Goal: Transaction & Acquisition: Purchase product/service

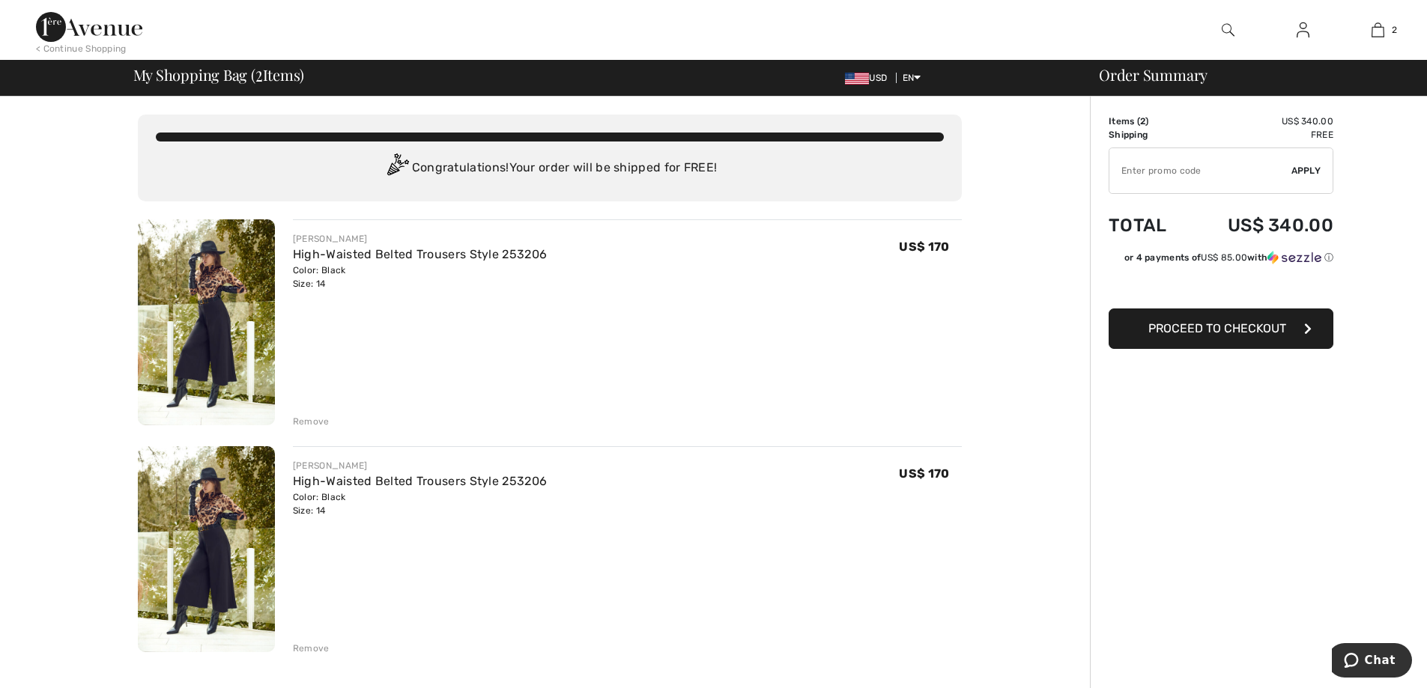
click at [316, 645] on div "Remove" at bounding box center [311, 648] width 37 height 13
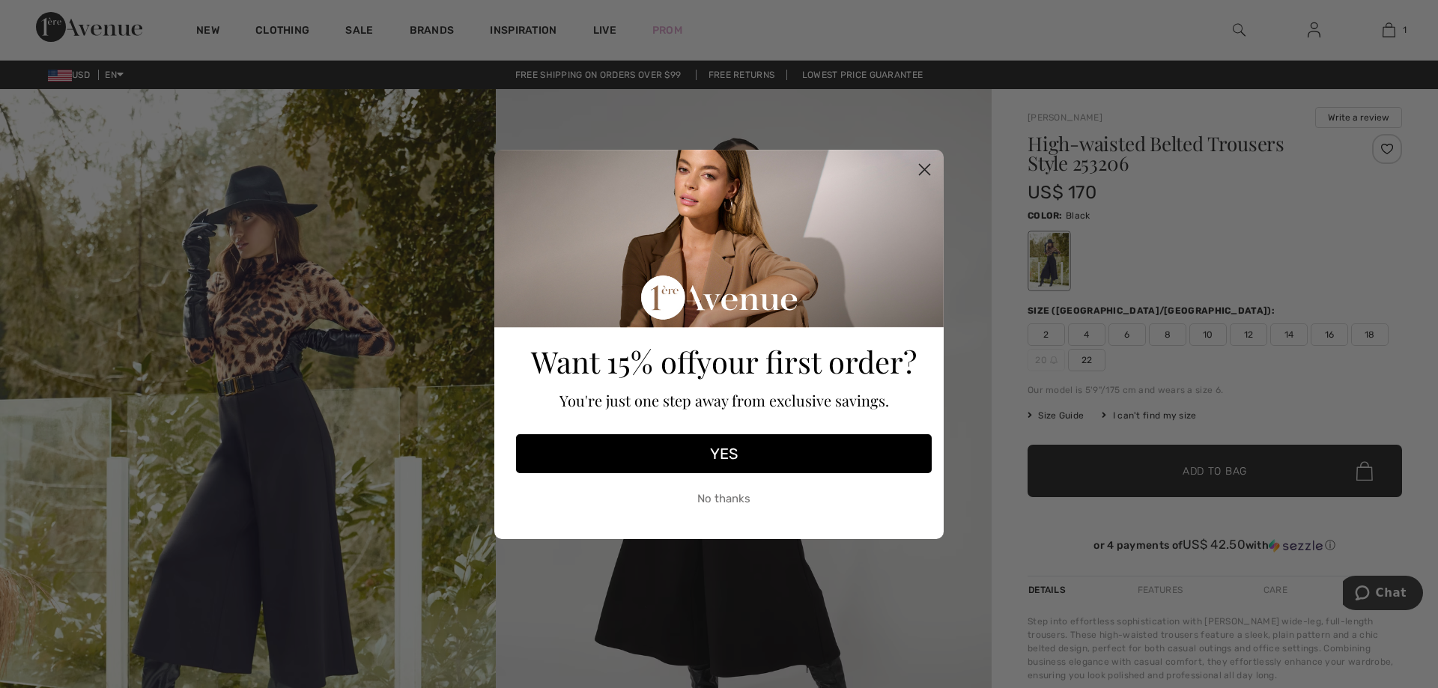
click at [924, 166] on circle "Close dialog" at bounding box center [924, 169] width 25 height 25
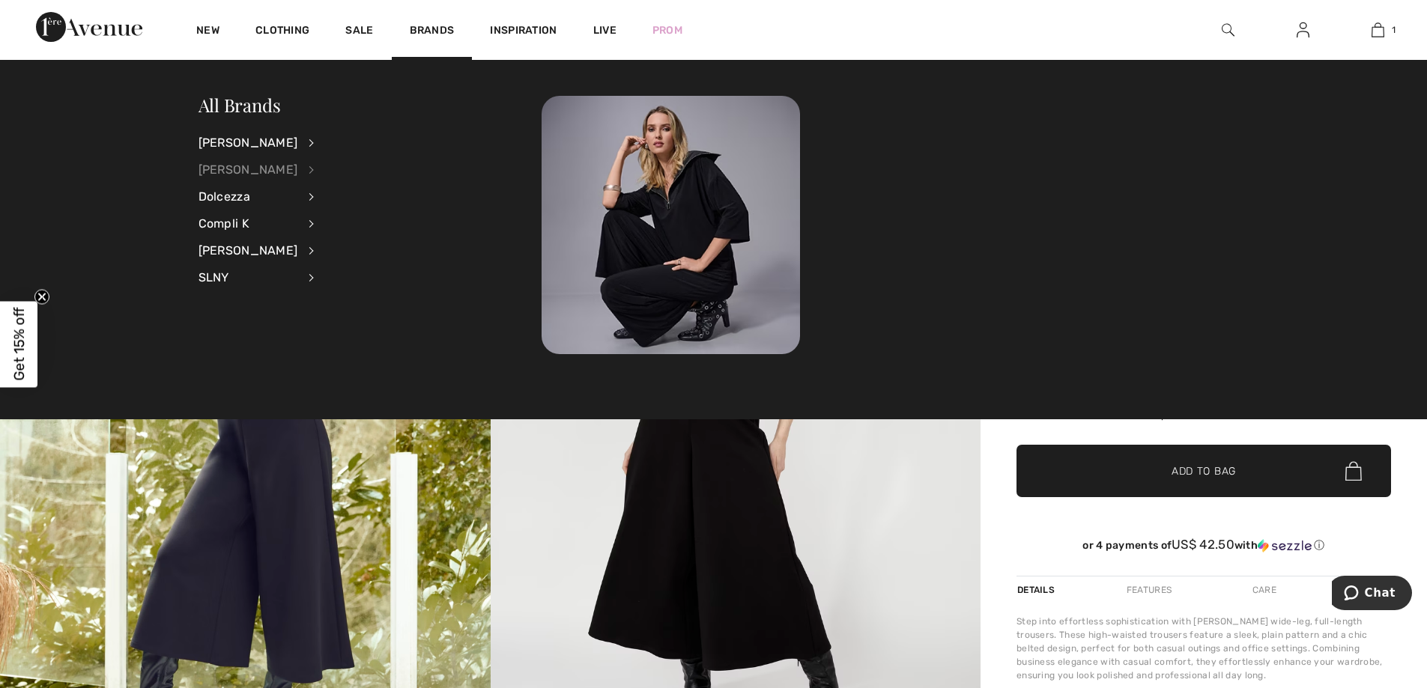
click at [241, 163] on div "[PERSON_NAME]" at bounding box center [248, 170] width 100 height 27
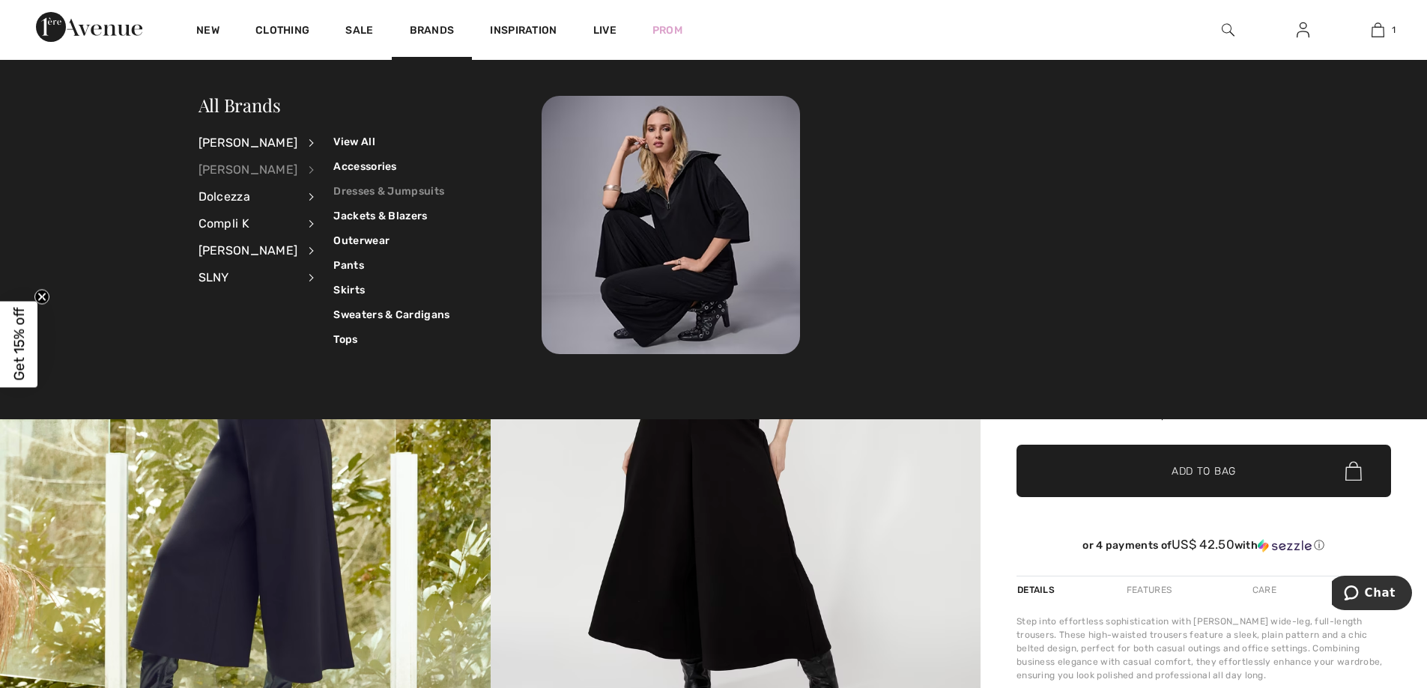
click at [343, 187] on link "Dresses & Jumpsuits" at bounding box center [391, 191] width 116 height 25
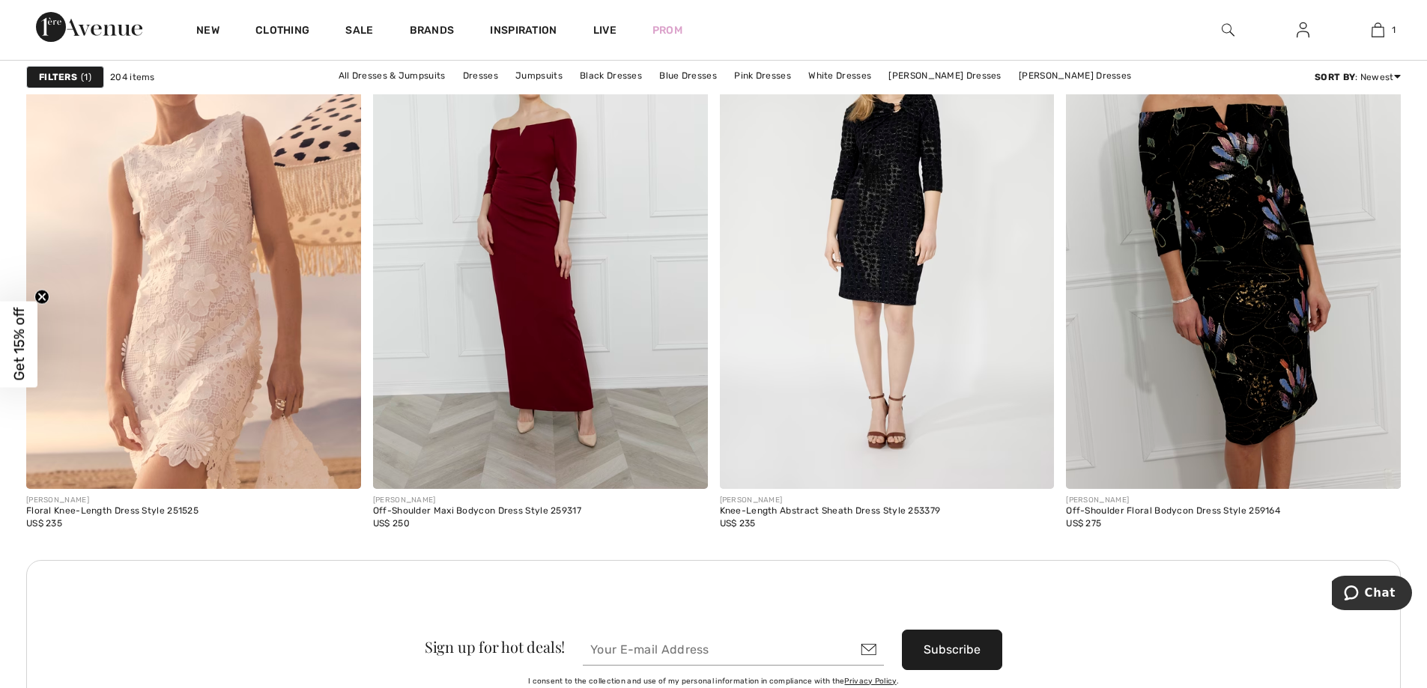
scroll to position [3670, 0]
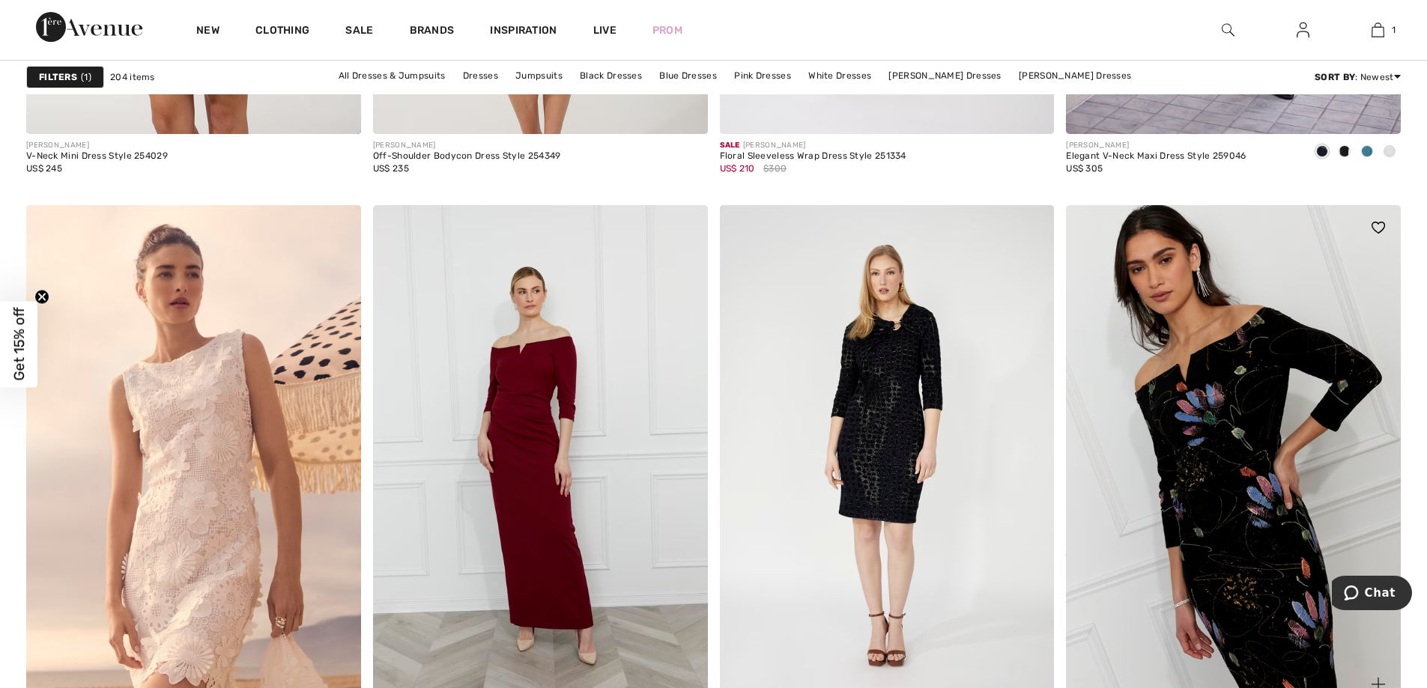
click at [1252, 509] on img at bounding box center [1233, 456] width 335 height 502
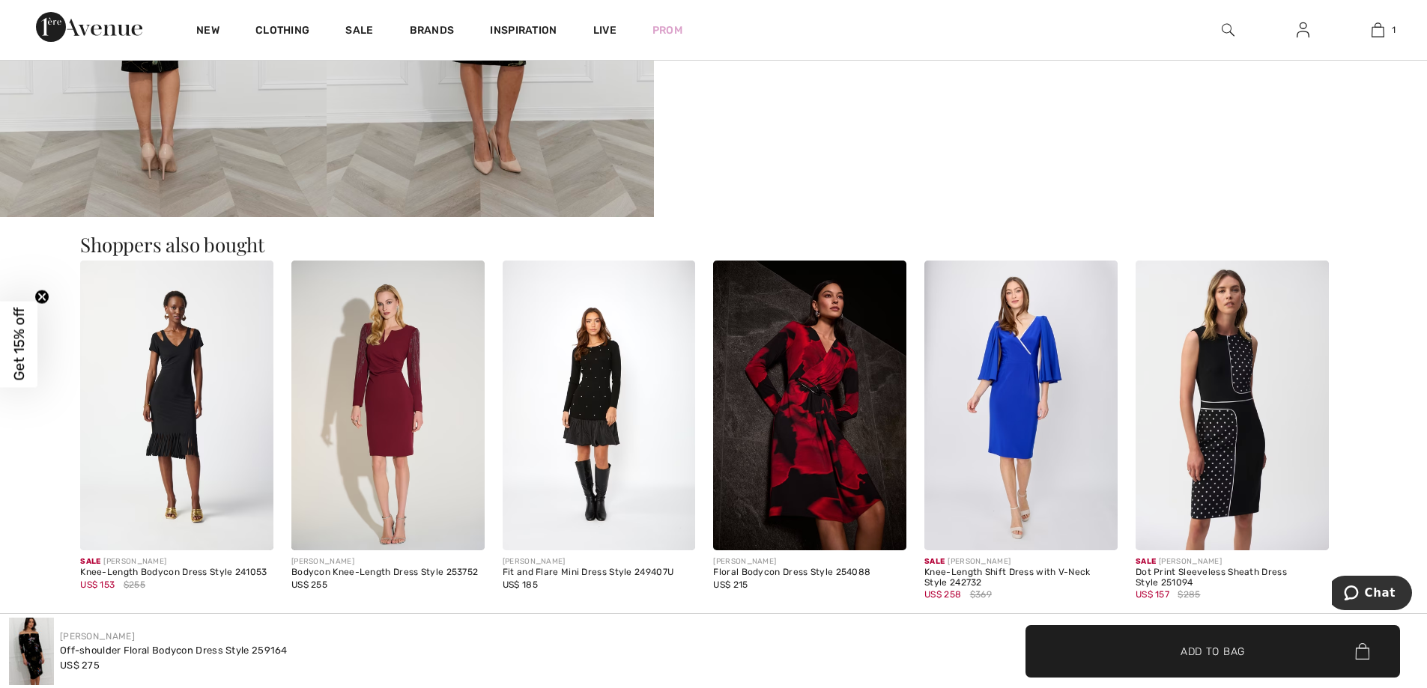
scroll to position [1124, 0]
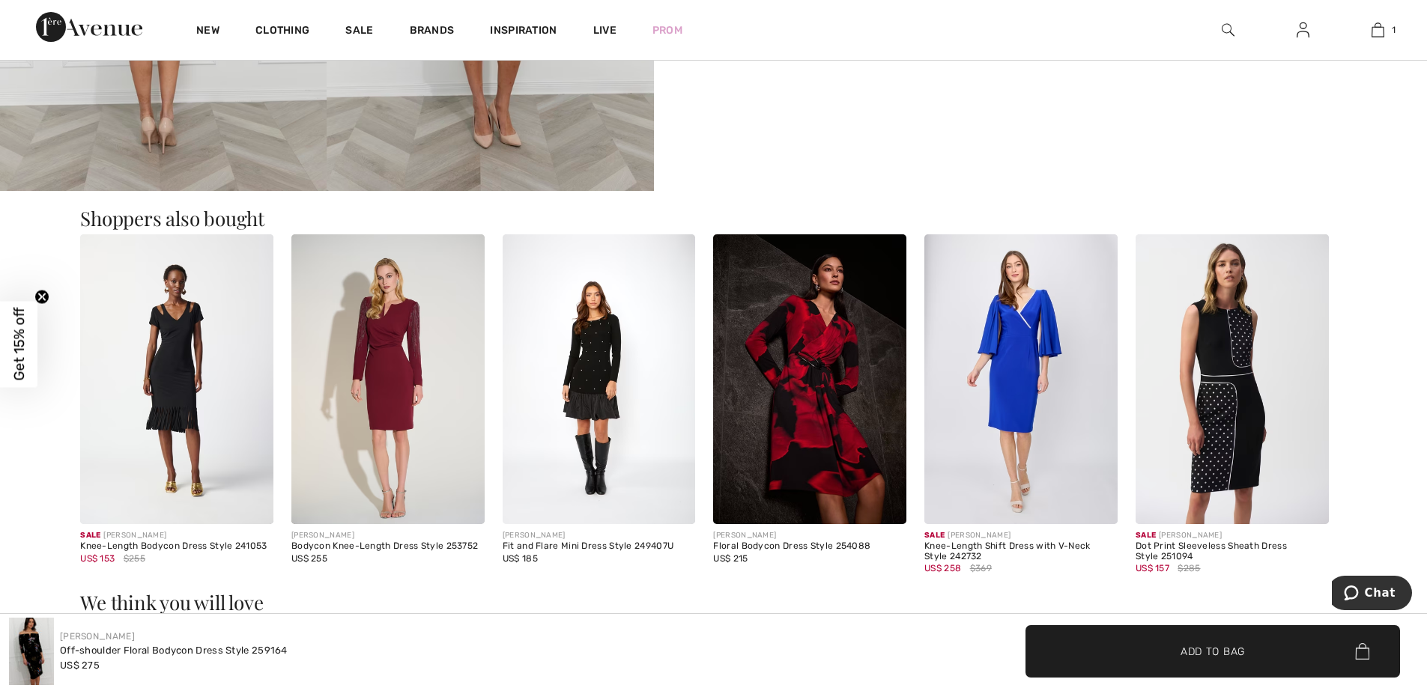
click at [602, 380] on img at bounding box center [599, 379] width 193 height 290
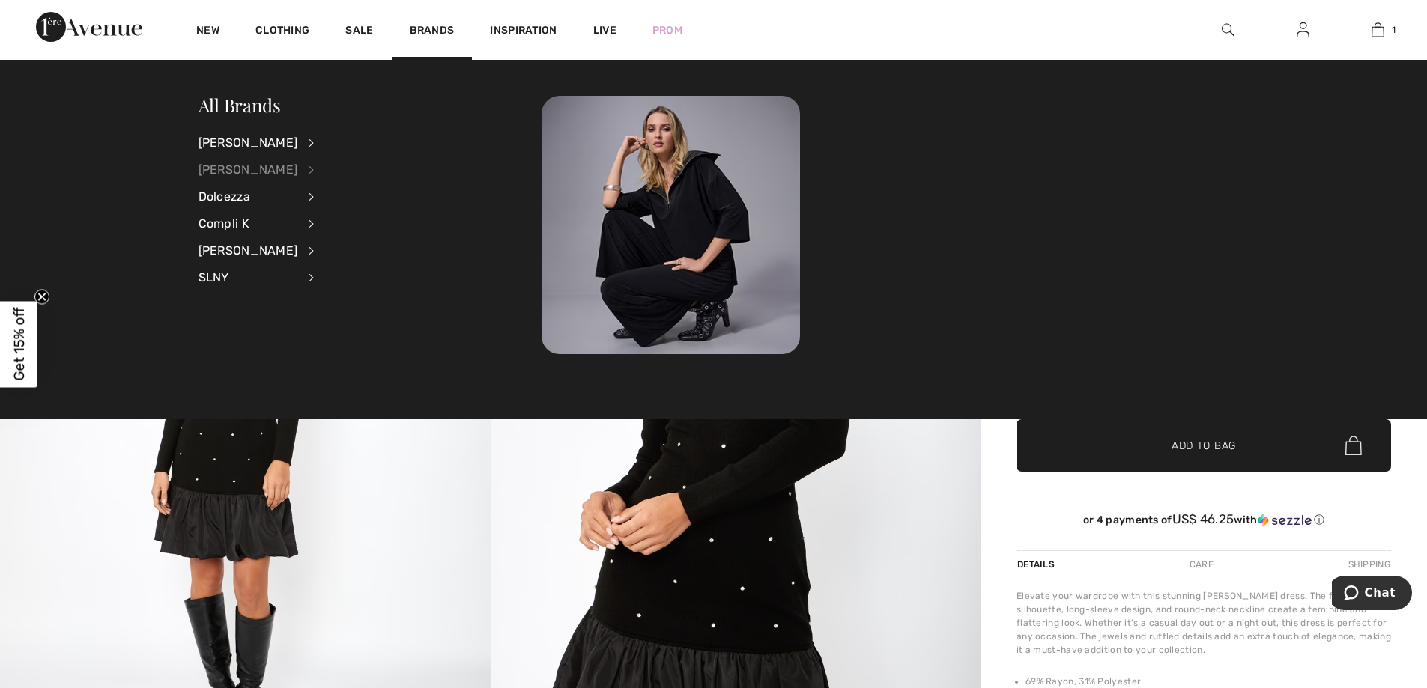
click at [230, 166] on div "[PERSON_NAME]" at bounding box center [248, 170] width 100 height 27
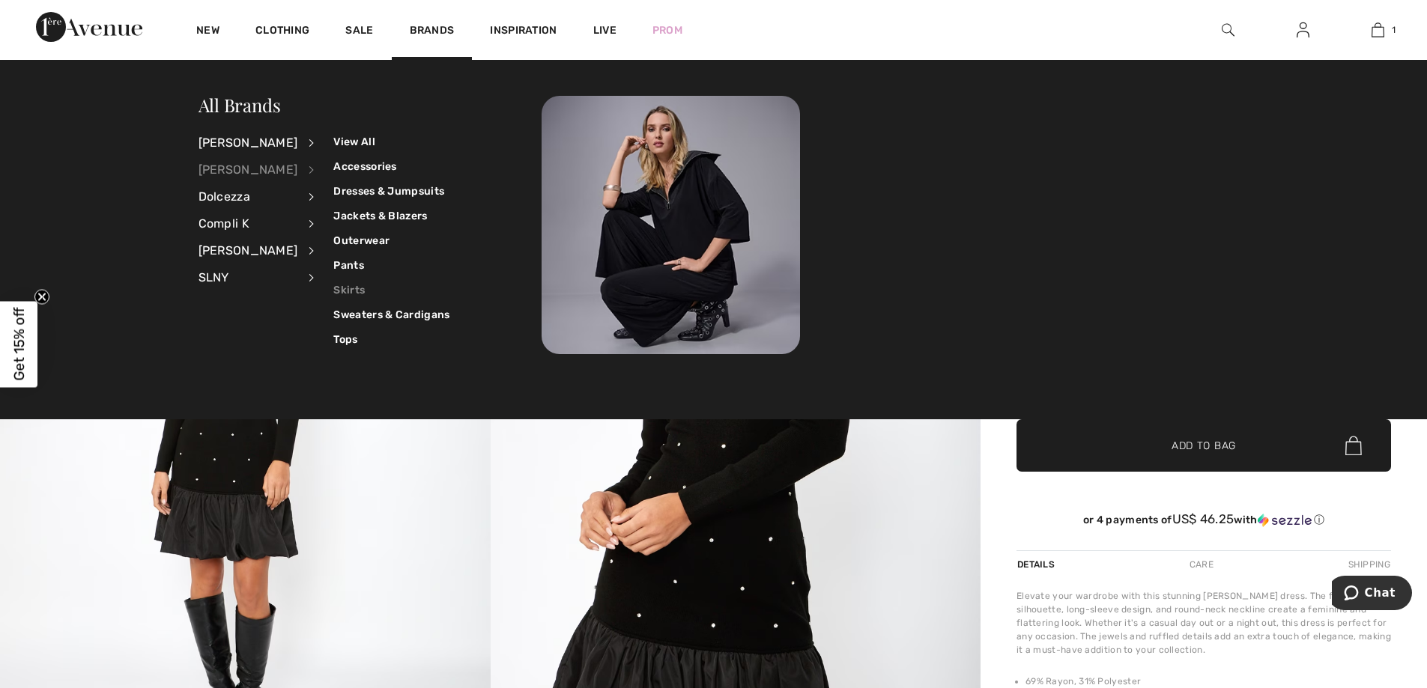
click at [336, 289] on link "Skirts" at bounding box center [391, 290] width 116 height 25
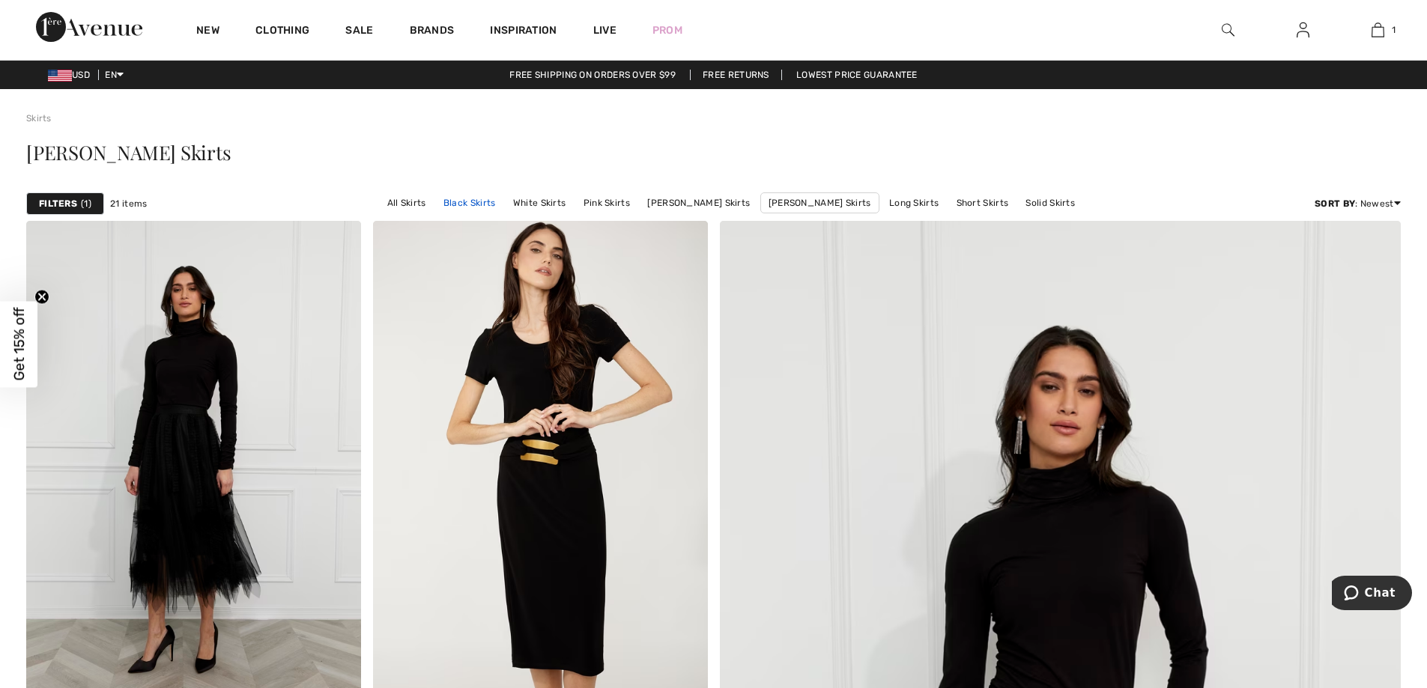
click at [482, 202] on link "Black Skirts" at bounding box center [469, 202] width 67 height 19
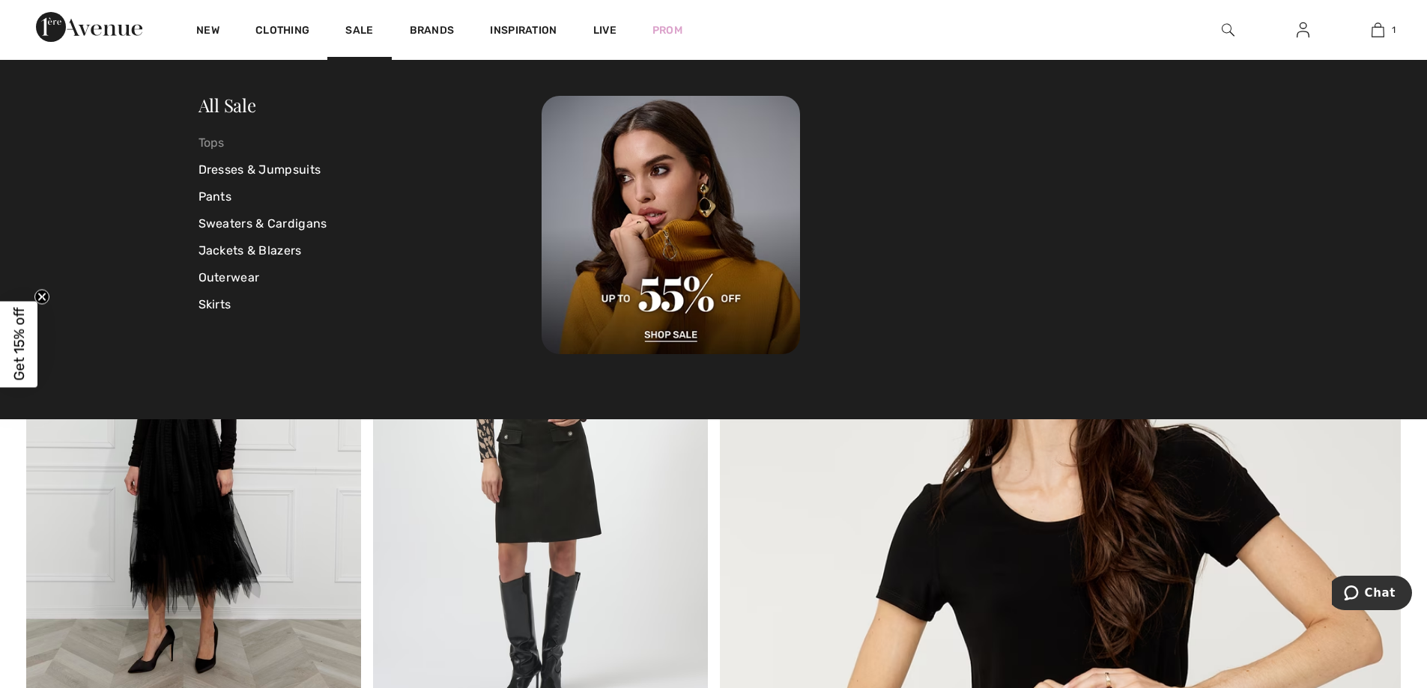
click at [208, 141] on link "Tops" at bounding box center [370, 143] width 344 height 27
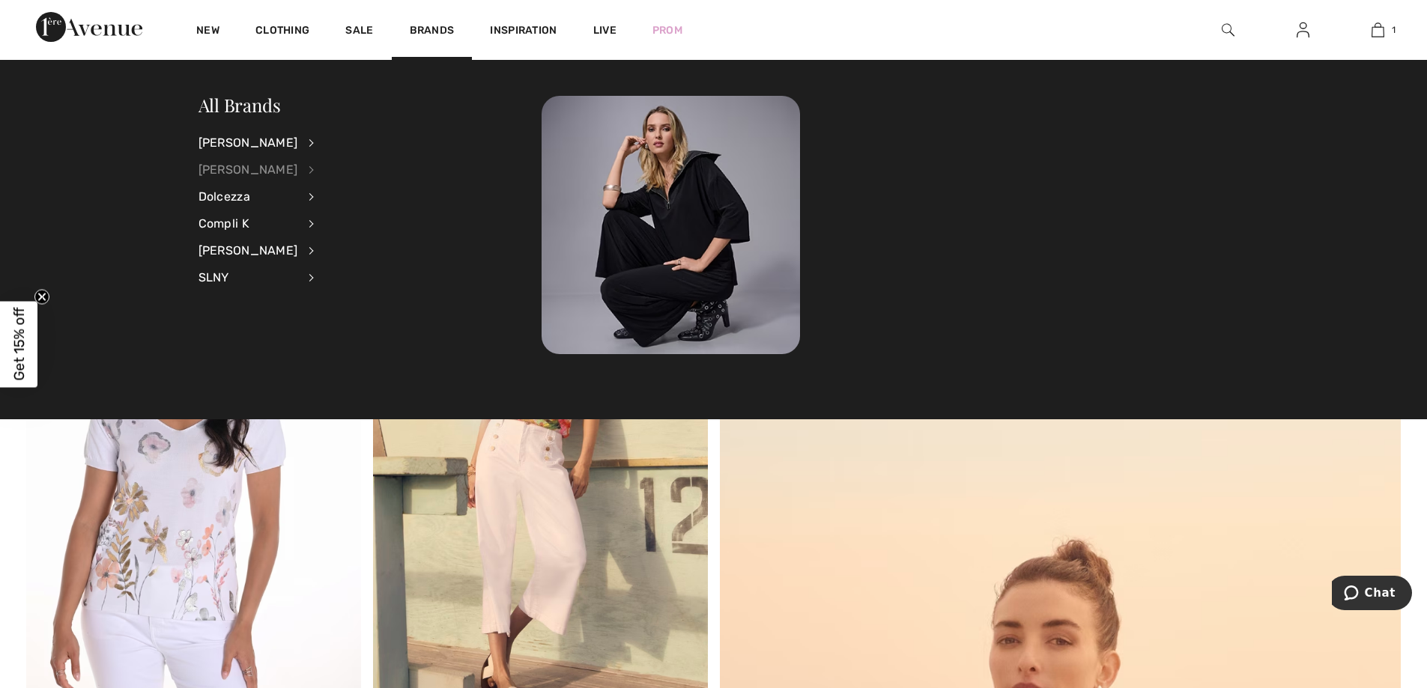
click at [238, 172] on div "[PERSON_NAME]" at bounding box center [248, 170] width 100 height 27
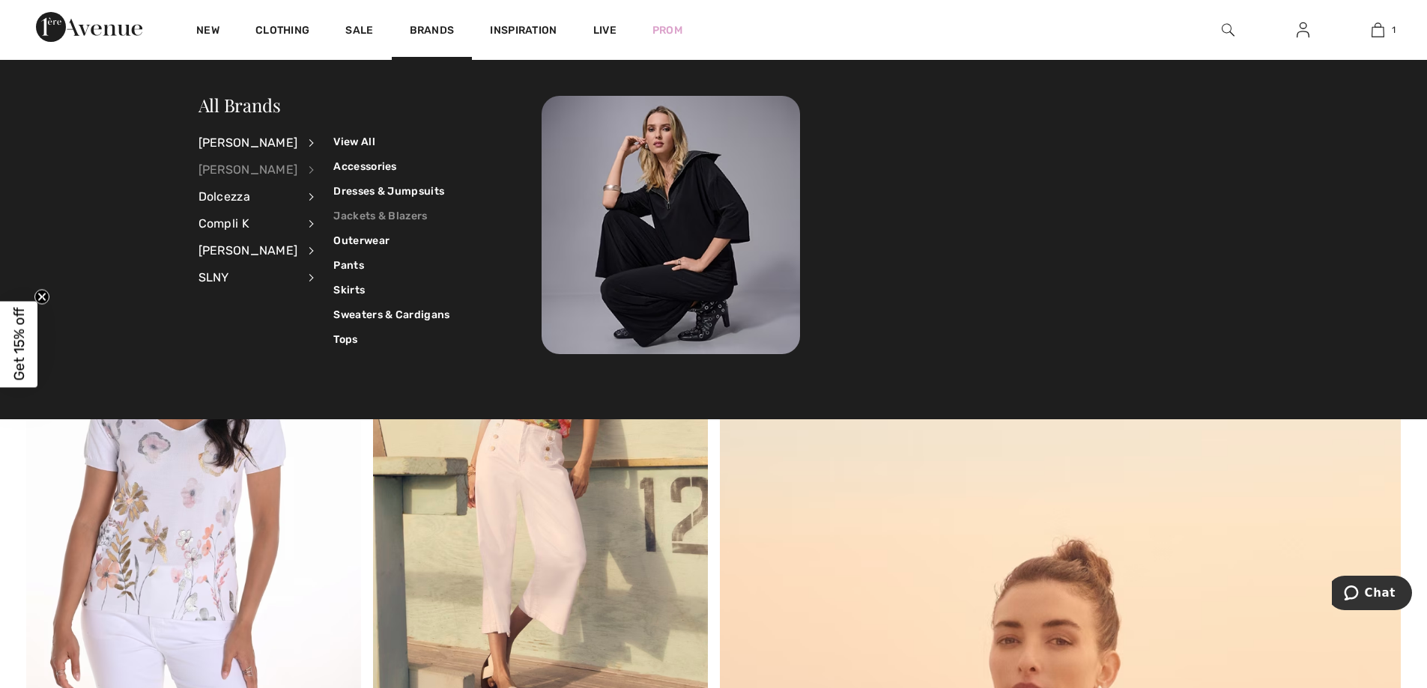
click at [343, 210] on link "Jackets & Blazers" at bounding box center [391, 216] width 116 height 25
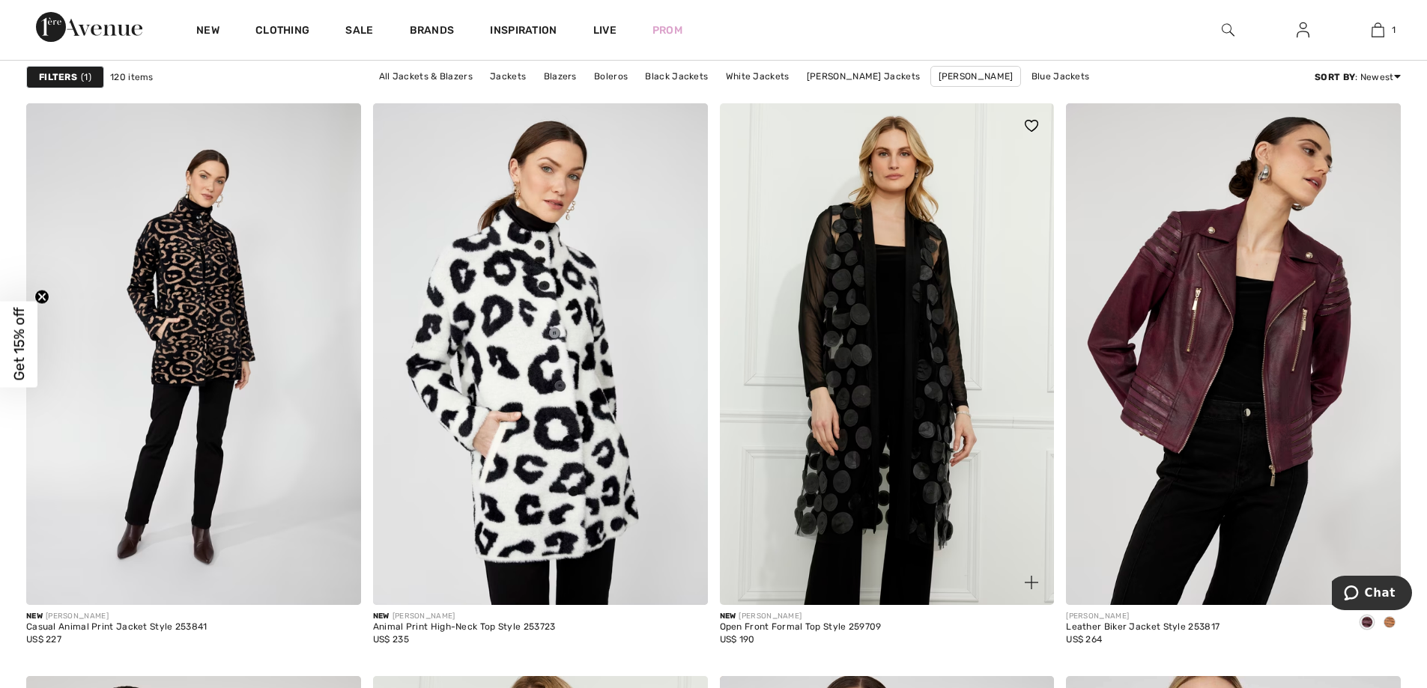
scroll to position [3371, 0]
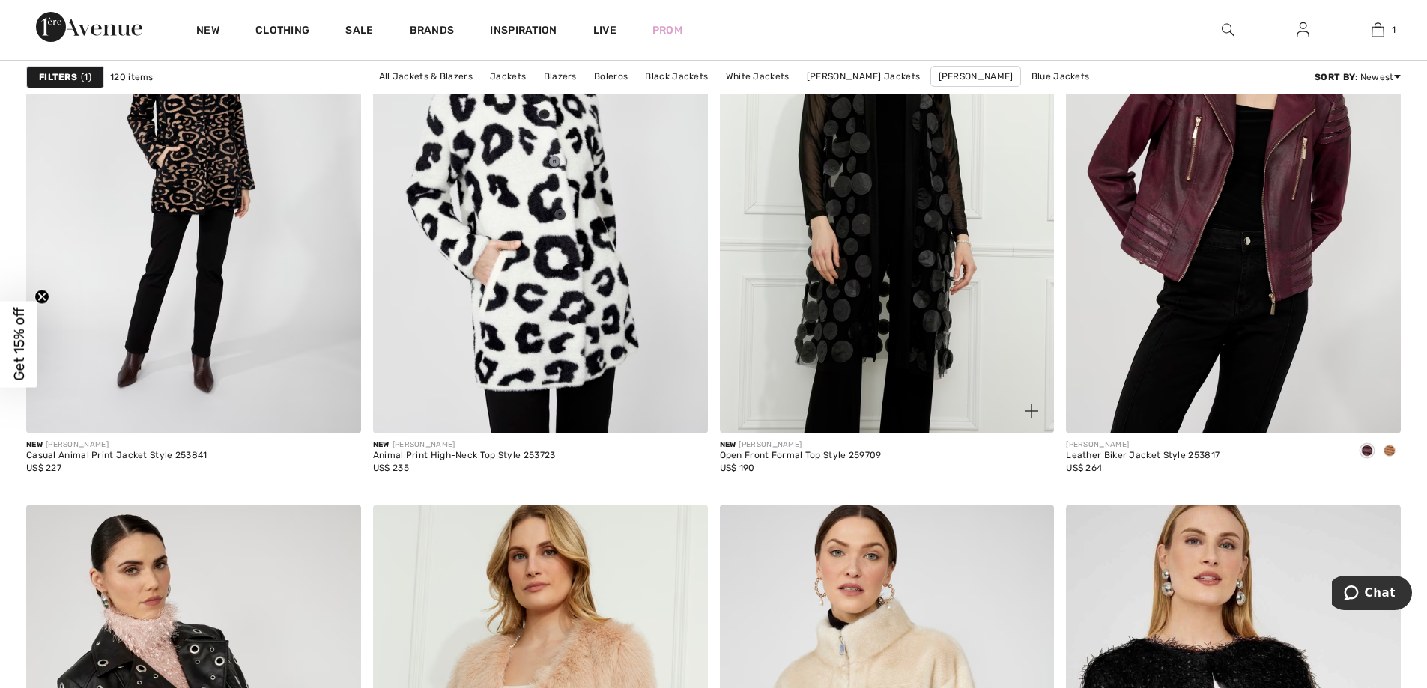
click at [839, 291] on img at bounding box center [887, 183] width 335 height 502
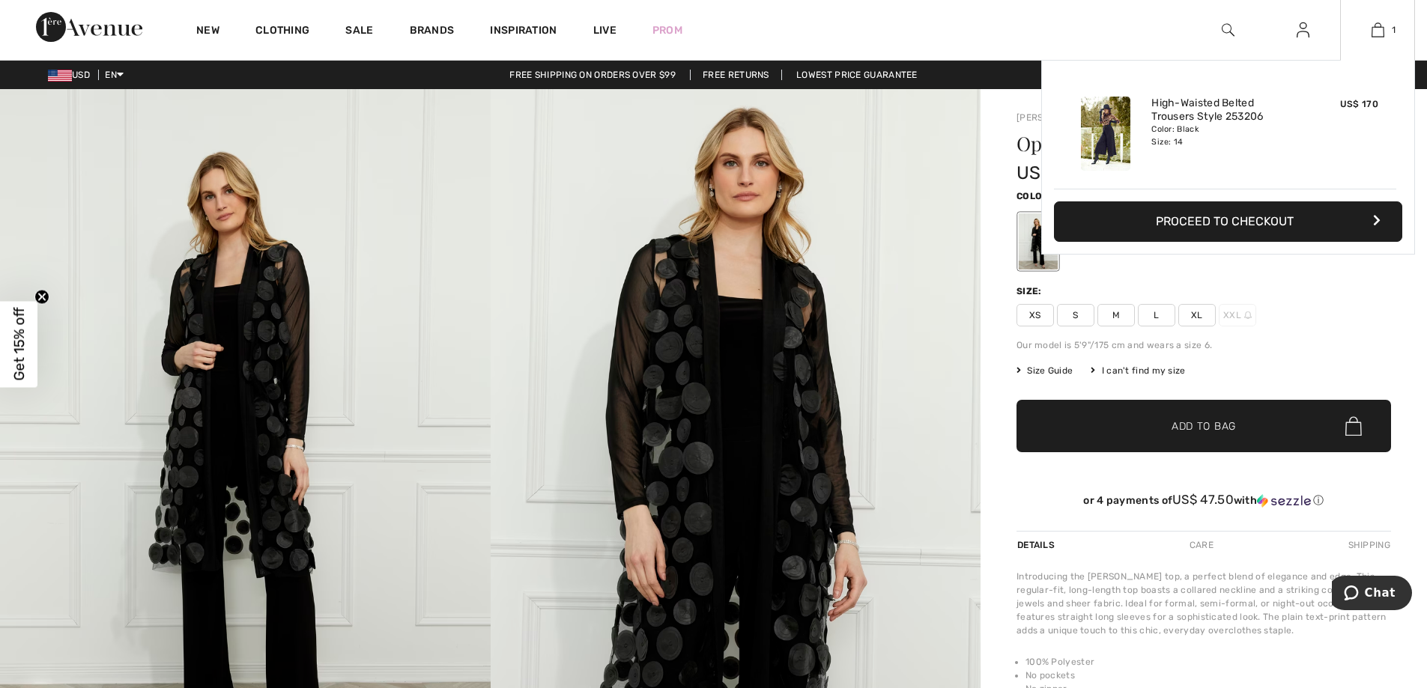
click at [1206, 217] on button "Proceed to Checkout" at bounding box center [1228, 221] width 348 height 40
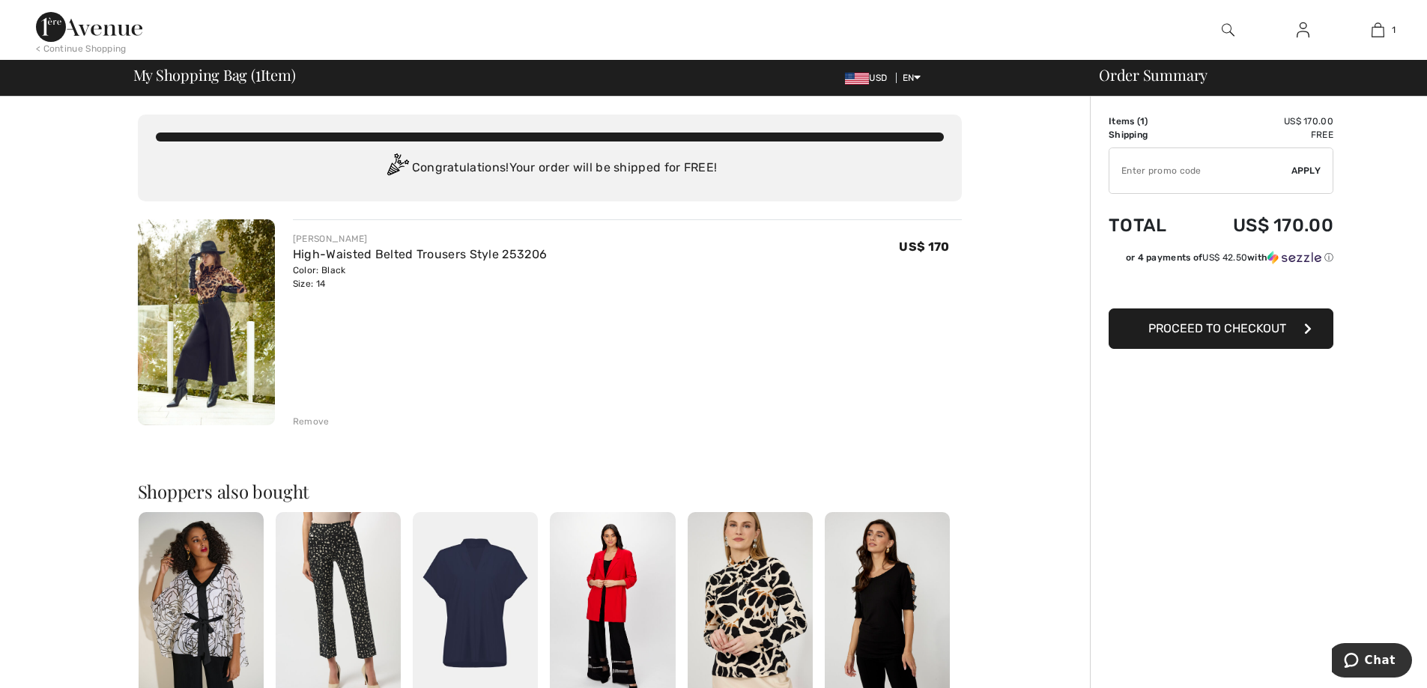
drag, startPoint x: 1209, startPoint y: 168, endPoint x: 1195, endPoint y: 166, distance: 14.3
click at [1210, 168] on input "TEXT" at bounding box center [1200, 170] width 182 height 45
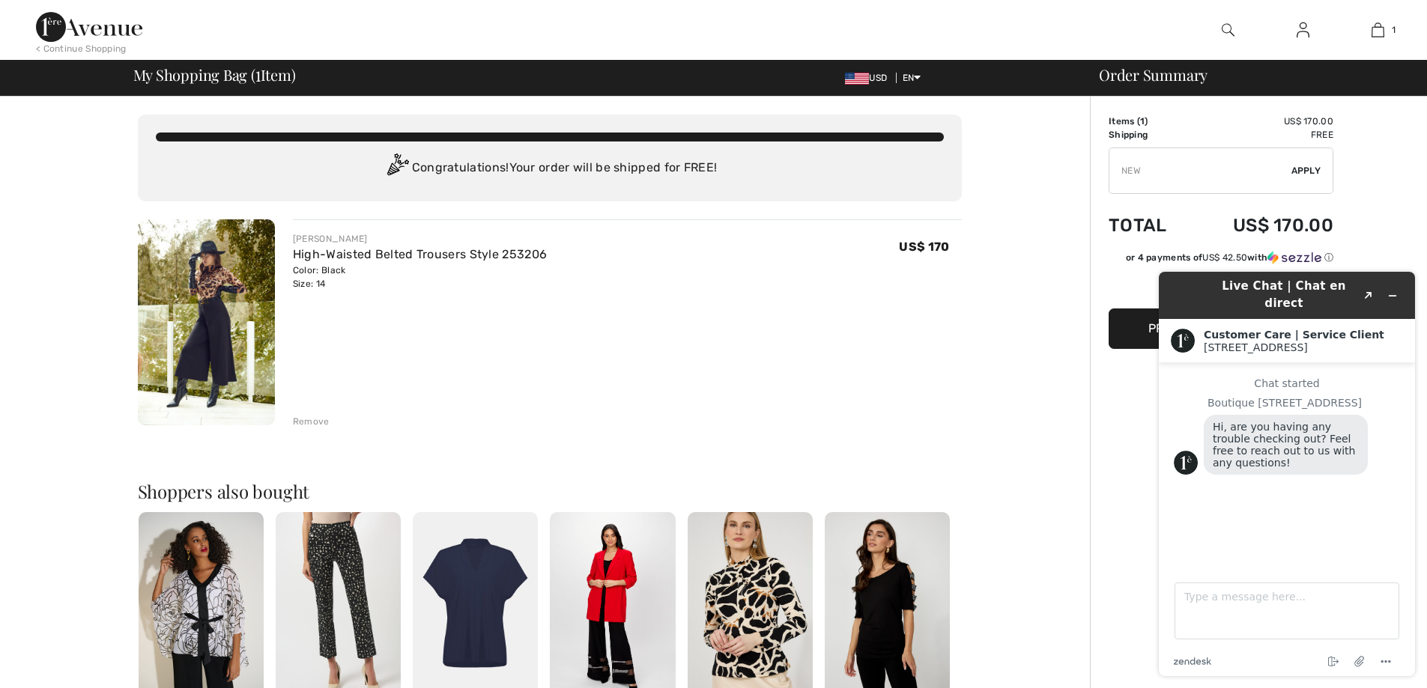
click at [1159, 172] on input "TEXT" at bounding box center [1200, 170] width 182 height 45
type input "NEW15"
click at [1308, 167] on span "Apply" at bounding box center [1306, 170] width 30 height 13
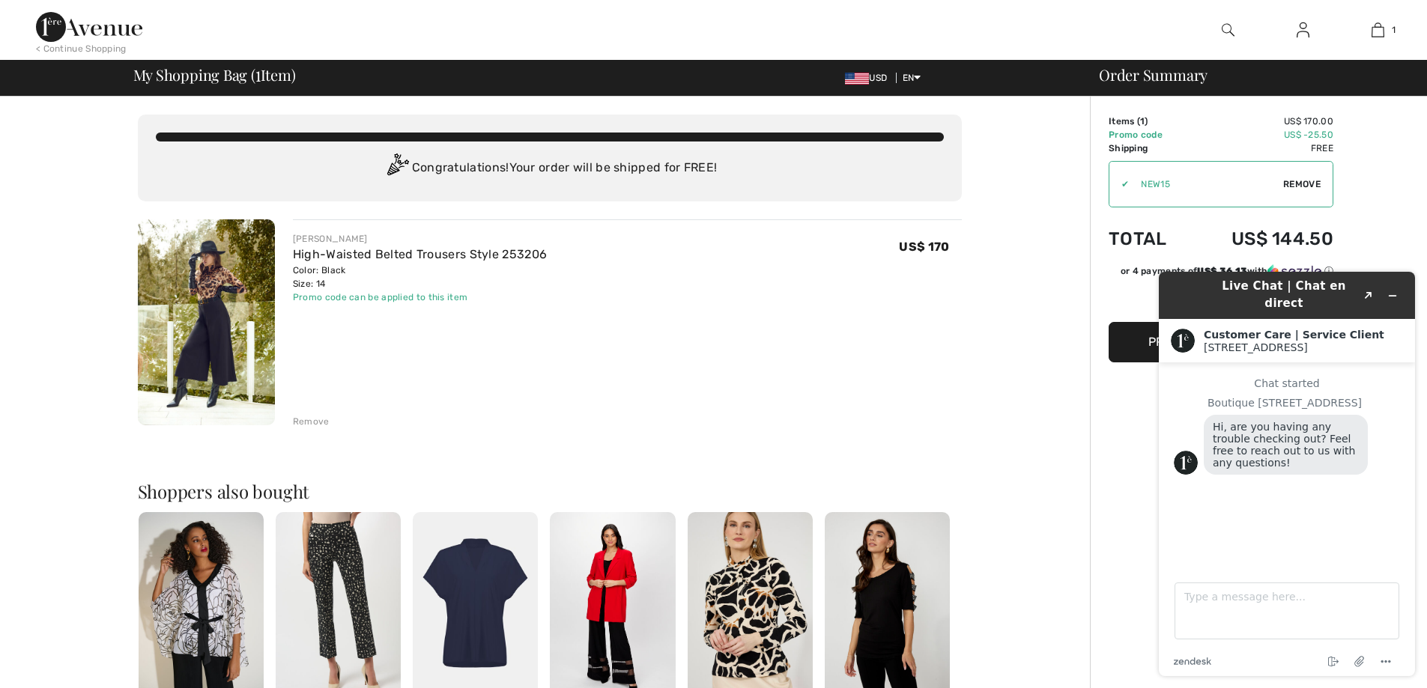
click at [1116, 461] on div "Order Summary Details Items ( 1 ) US$ 170.00 Promo code US$ -25.50 Shipping Fre…" at bounding box center [1258, 576] width 337 height 958
click at [1394, 291] on icon "Minimize widget" at bounding box center [1392, 296] width 10 height 10
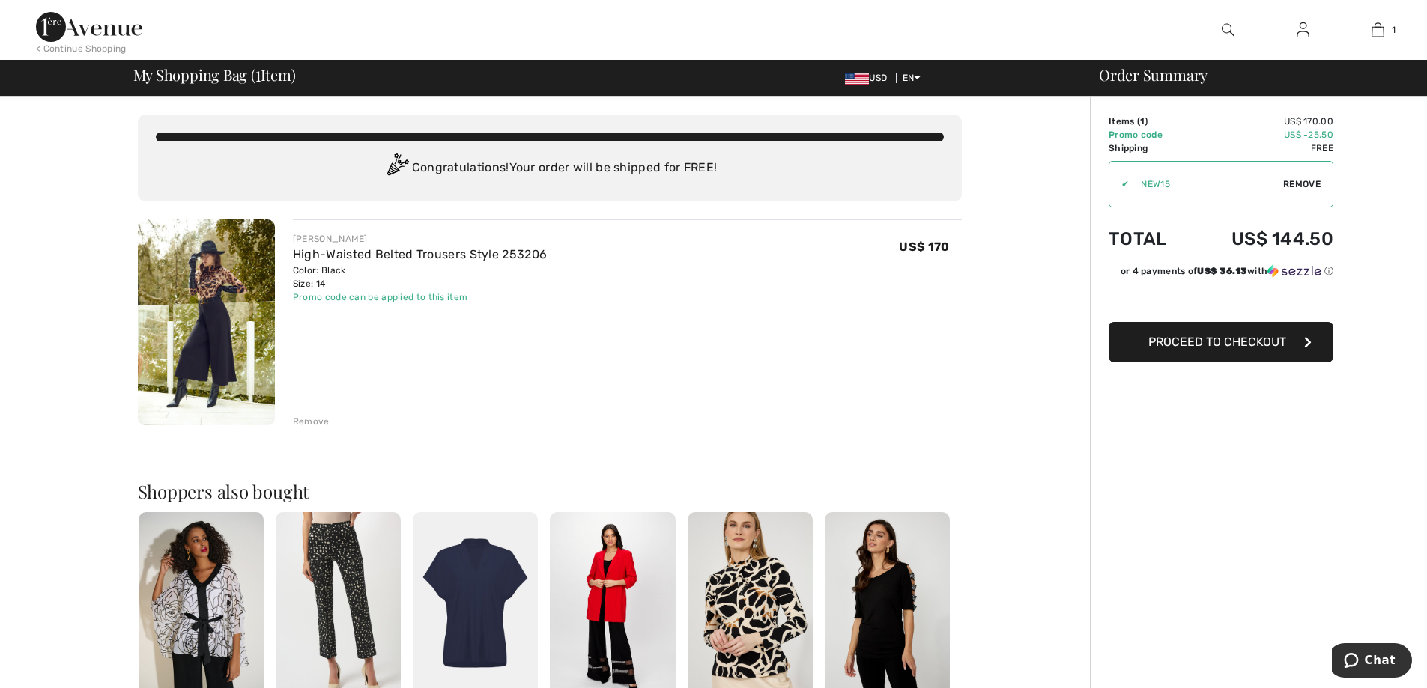
click at [1239, 337] on span "Proceed to Checkout" at bounding box center [1217, 342] width 138 height 14
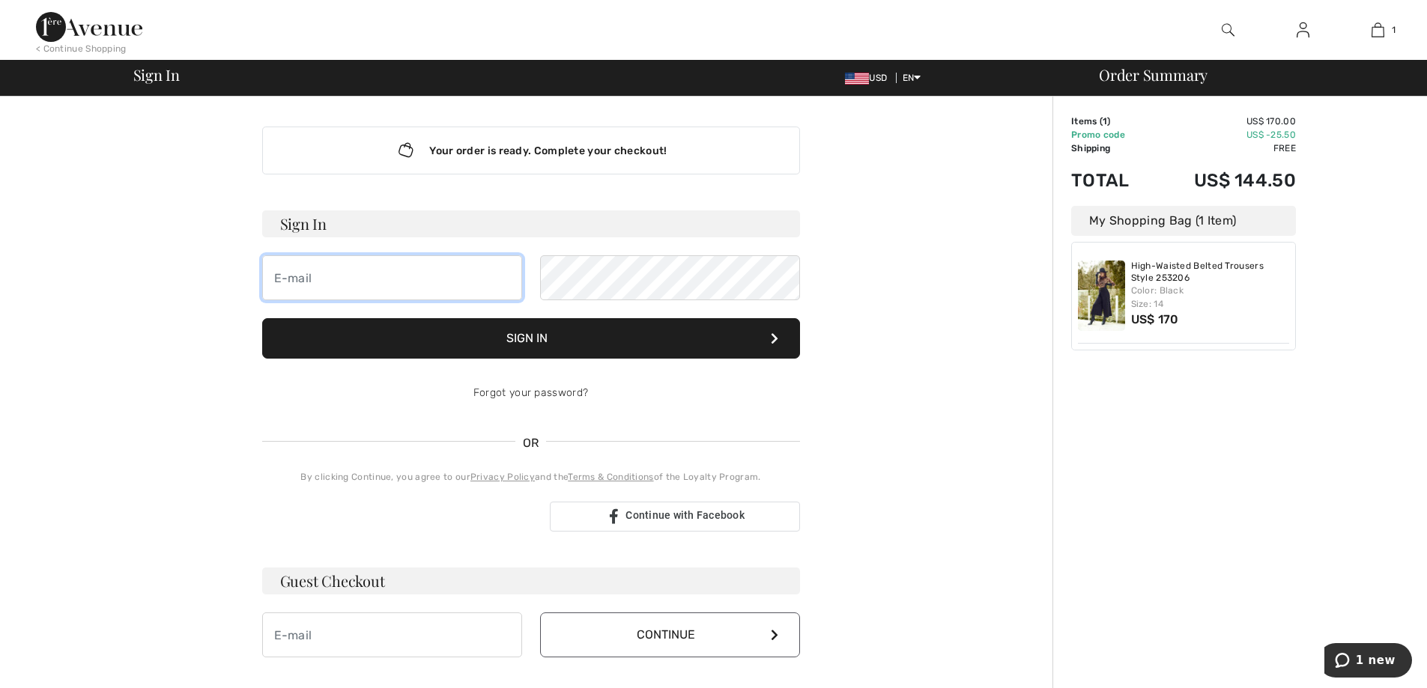
click at [357, 276] on input "email" at bounding box center [392, 277] width 260 height 45
type input "[PERSON_NAME][EMAIL_ADDRESS][PERSON_NAME][DOMAIN_NAME]"
drag, startPoint x: 425, startPoint y: 275, endPoint x: 200, endPoint y: 276, distance: 224.7
click at [200, 276] on div "Your order is ready. Complete your checkout! Sign In [PERSON_NAME][EMAIL_ADDRES…" at bounding box center [531, 526] width 824 height 858
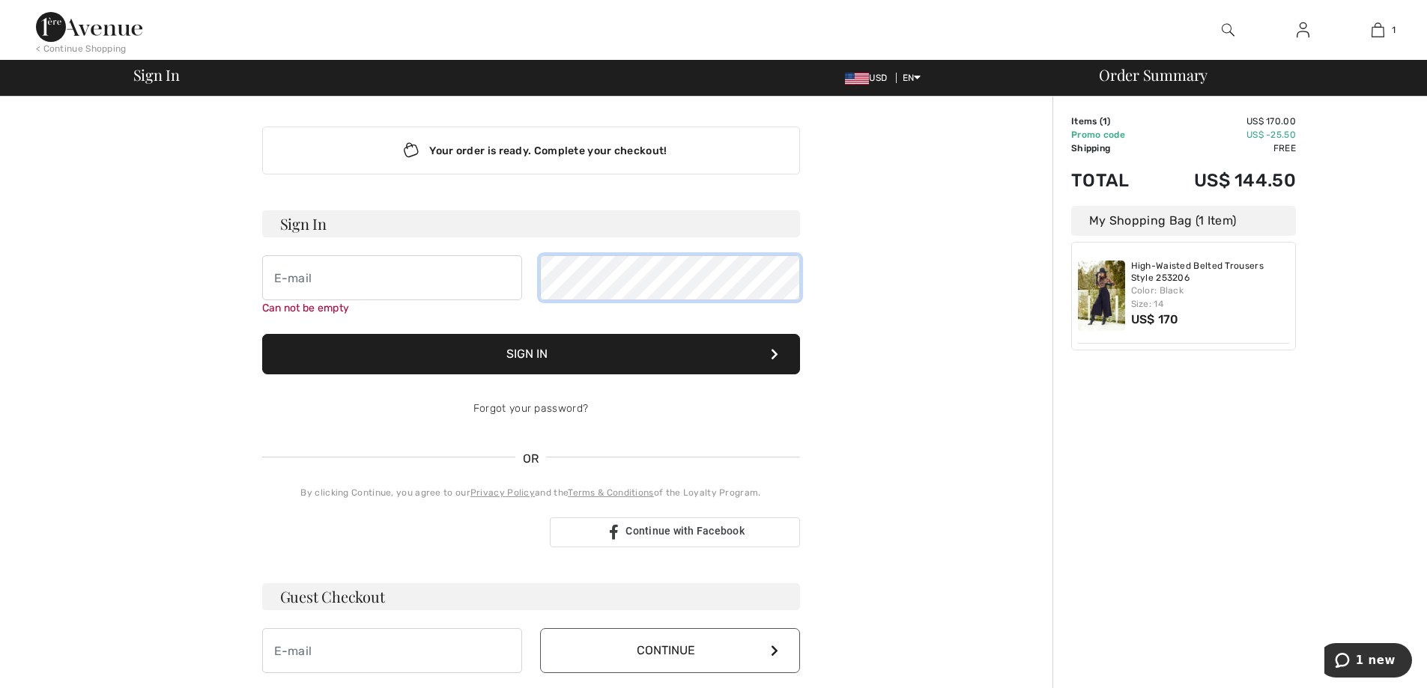
click at [518, 274] on div "Can not be empty" at bounding box center [531, 285] width 538 height 61
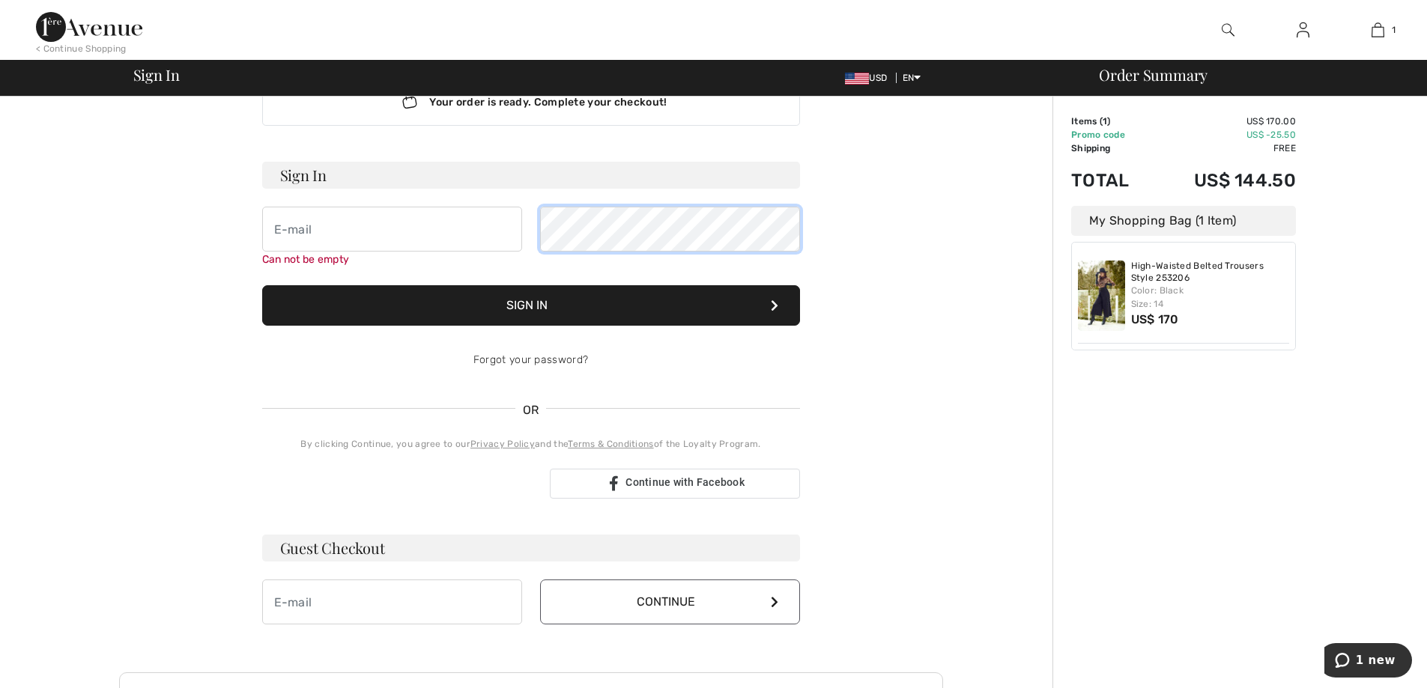
scroll to position [75, 0]
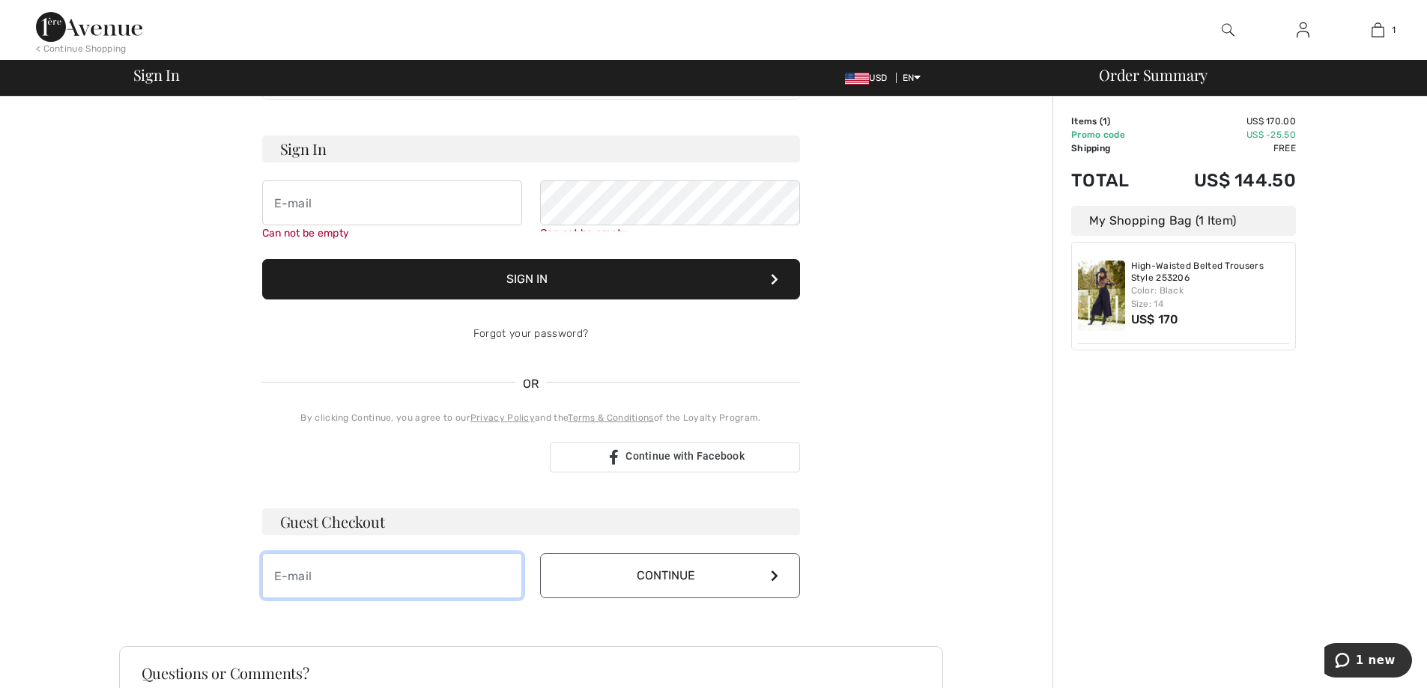
click at [348, 580] on input "email" at bounding box center [392, 576] width 260 height 45
type input "[PERSON_NAME][EMAIL_ADDRESS][PERSON_NAME][DOMAIN_NAME]"
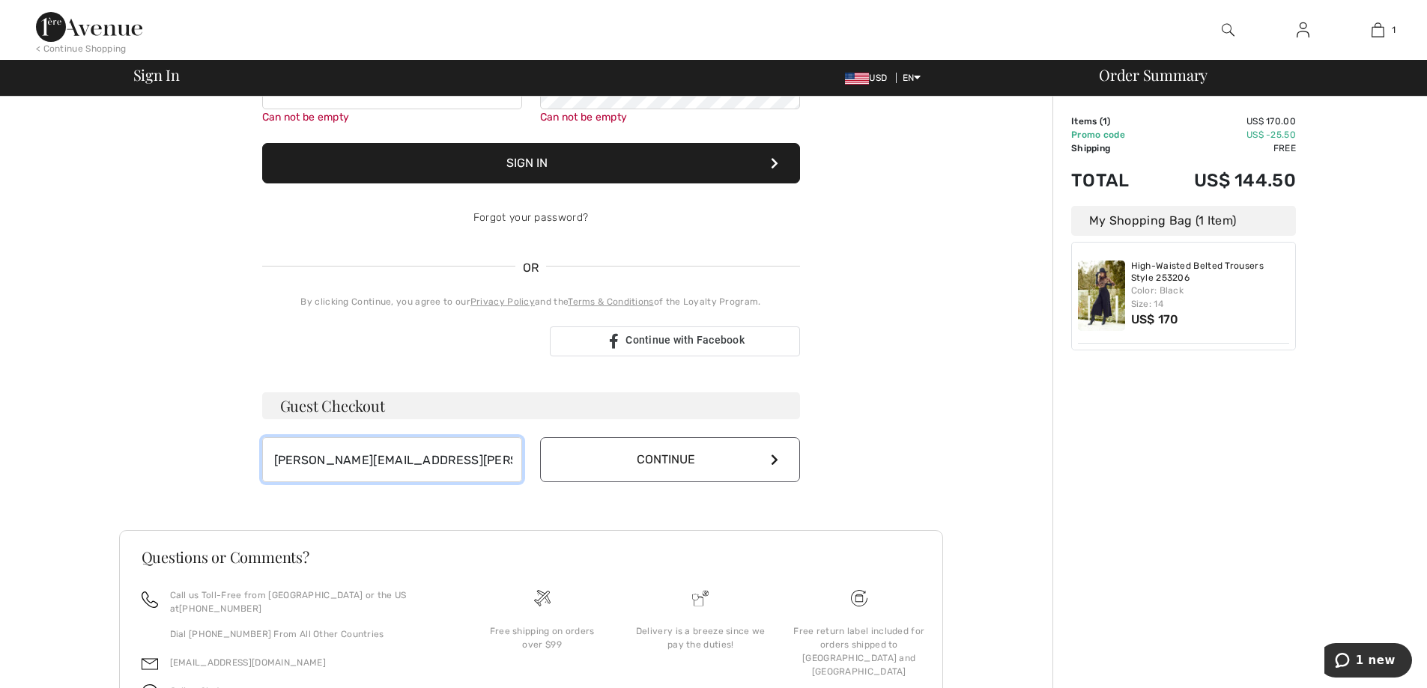
scroll to position [225, 0]
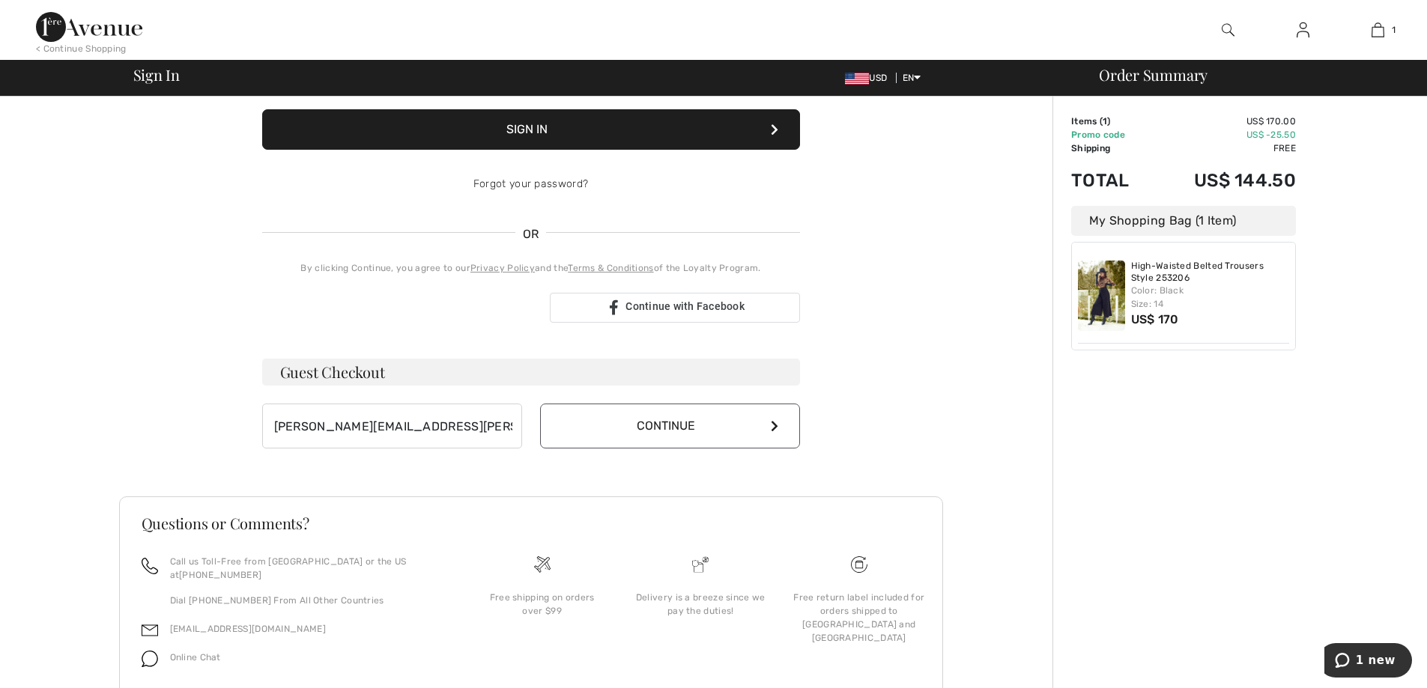
click at [684, 423] on button "Continue" at bounding box center [670, 426] width 260 height 45
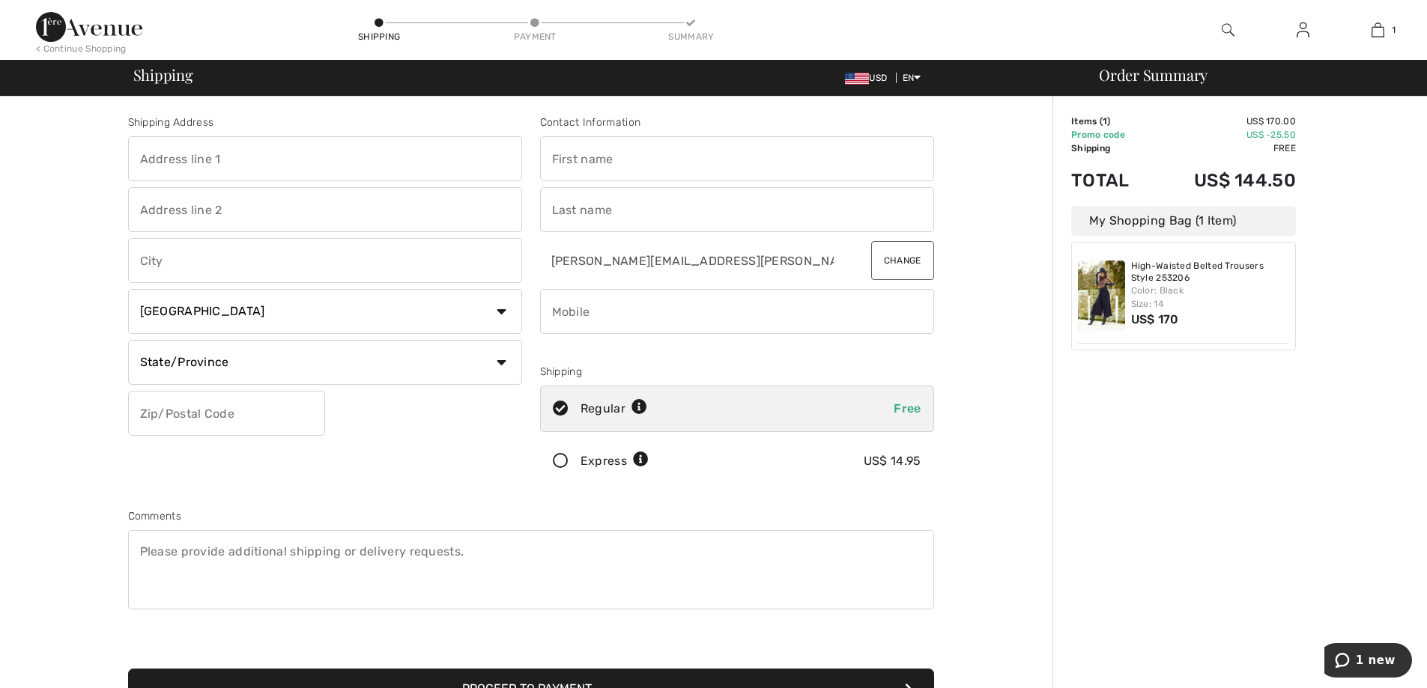
click at [250, 160] on input "text" at bounding box center [325, 158] width 394 height 45
type input "3 Ely Ct"
type input "Hightstown"
select select "US"
select select "NJ"
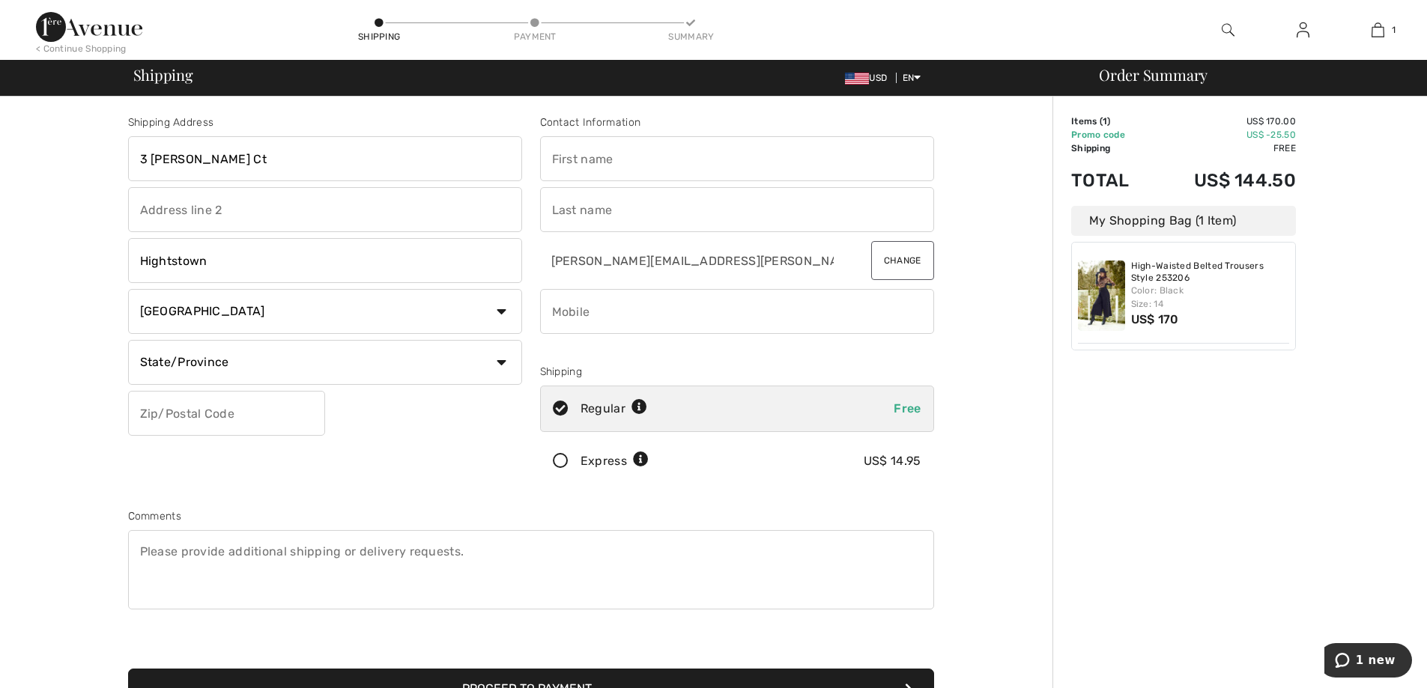
type input "08520"
type input "Judith"
type input "Chirico"
type input "9082271280"
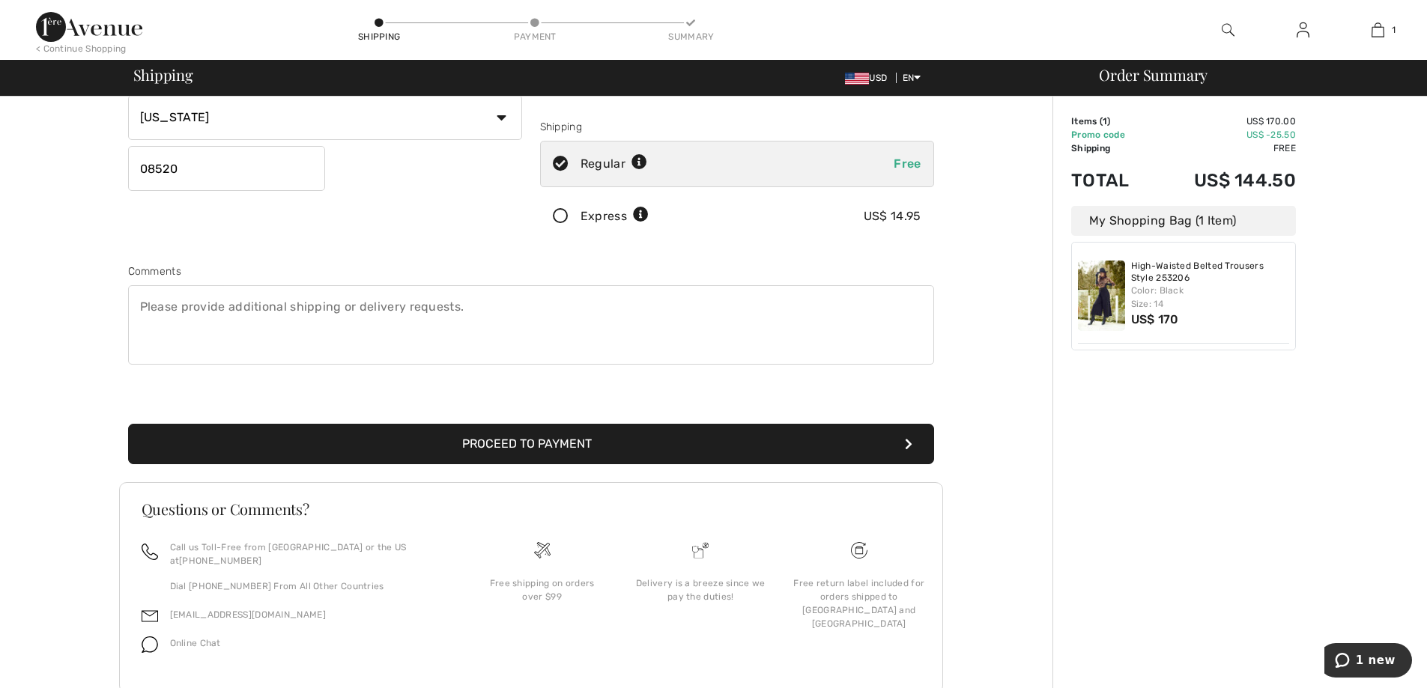
scroll to position [274, 0]
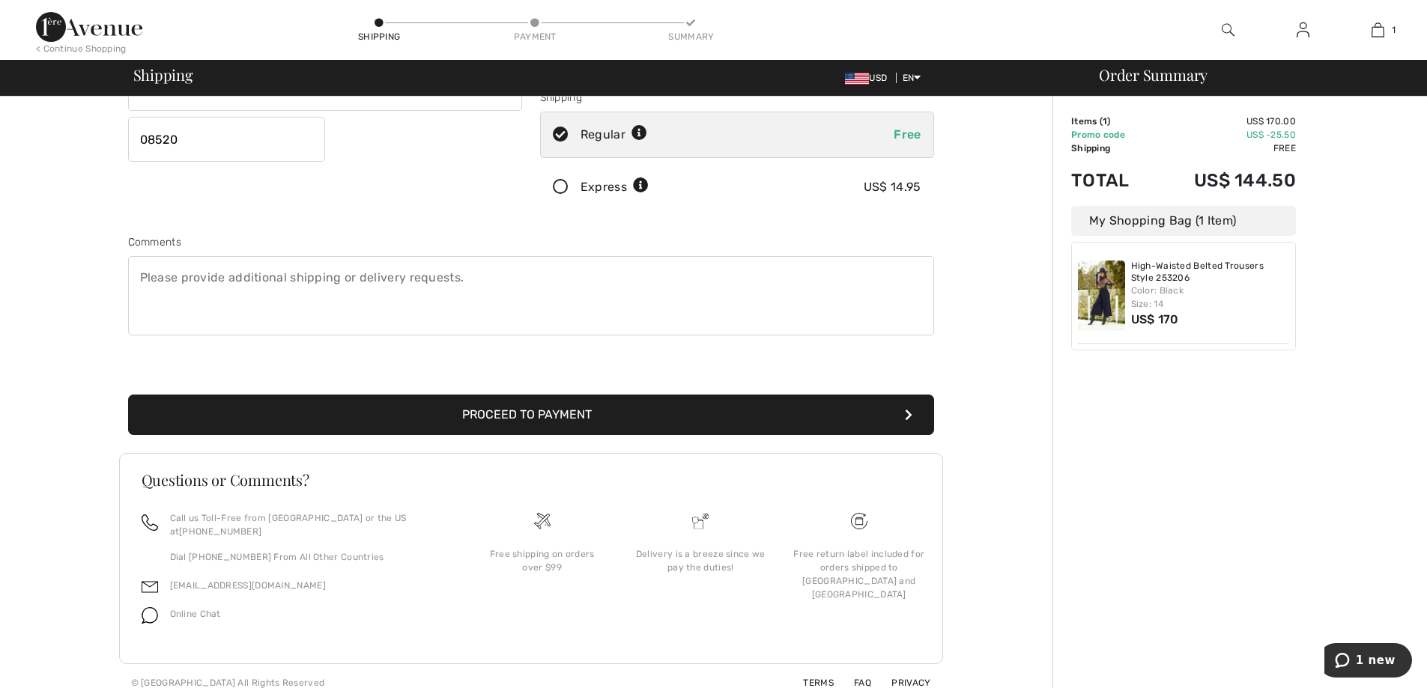
click at [578, 409] on button "Proceed to Payment" at bounding box center [531, 415] width 806 height 40
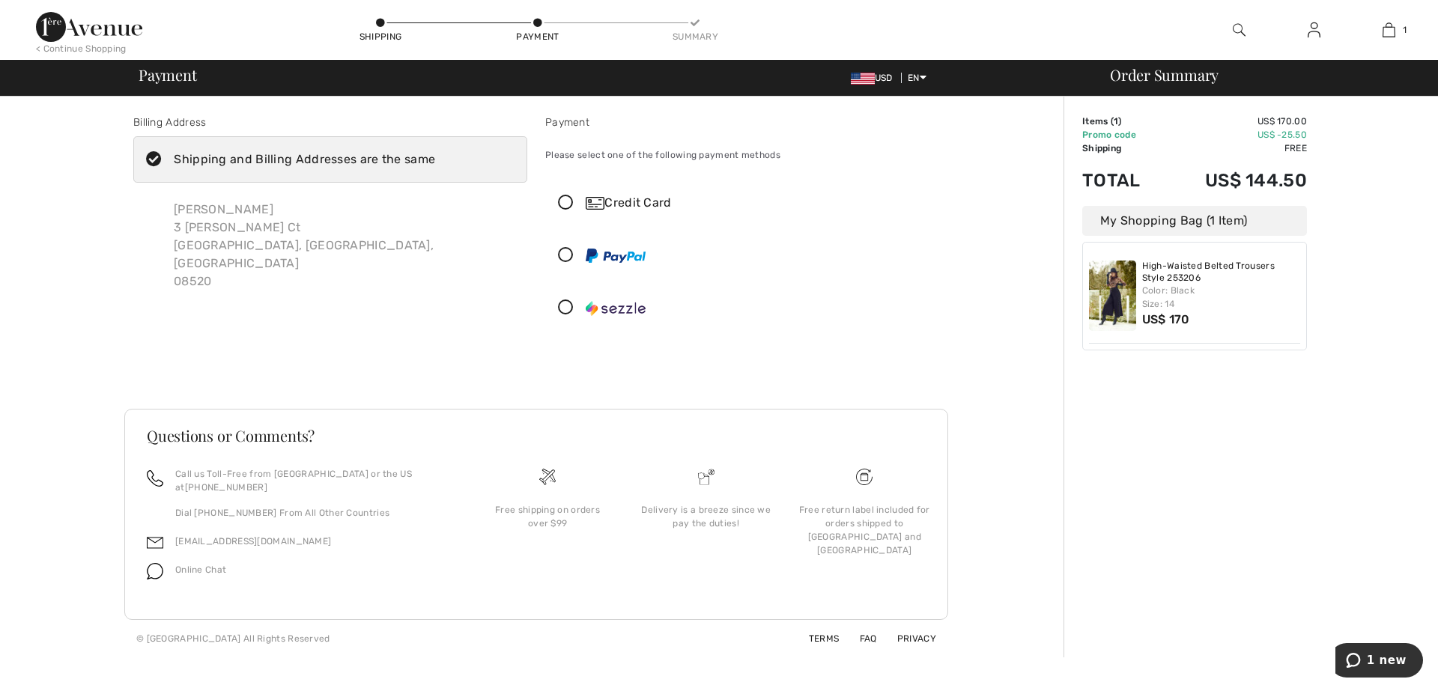
click at [567, 198] on icon at bounding box center [566, 203] width 40 height 16
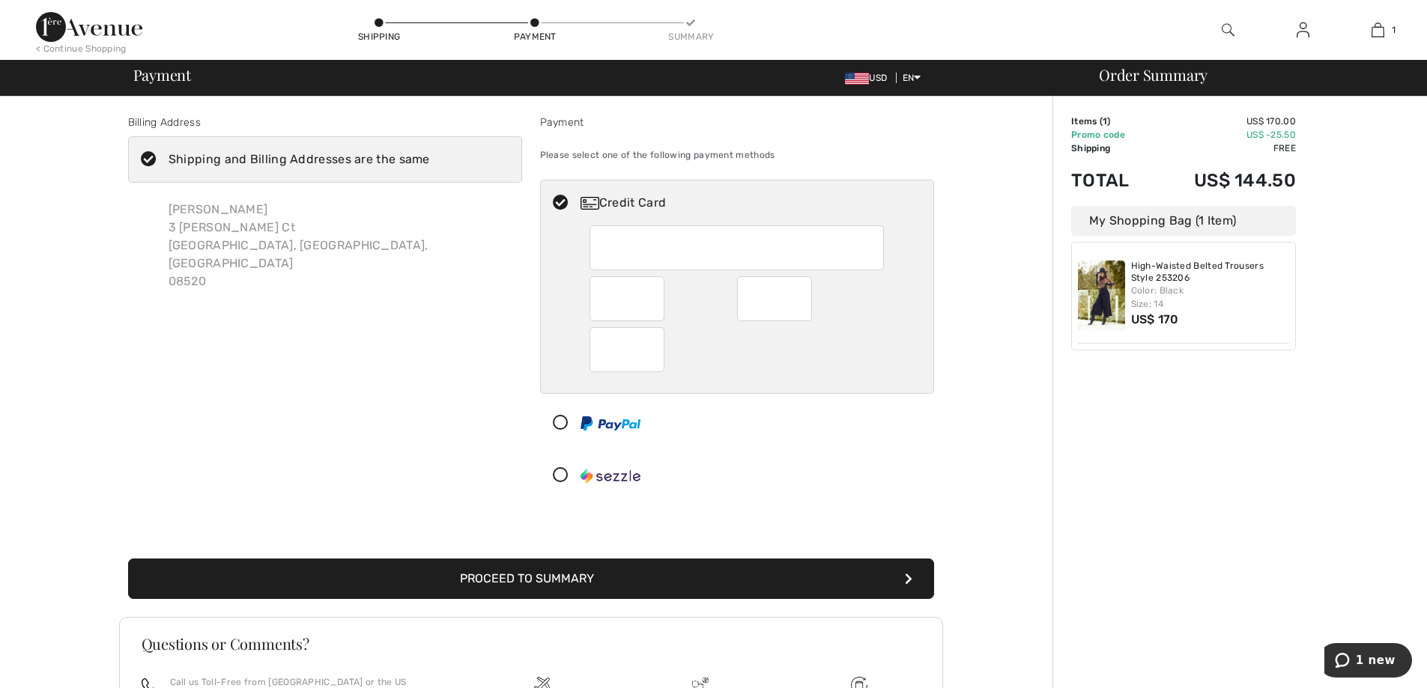
click at [935, 386] on div "Payment Please select one of the following payment methods Credit Card" at bounding box center [737, 310] width 412 height 390
click at [550, 577] on button "Proceed to Summary" at bounding box center [531, 579] width 806 height 40
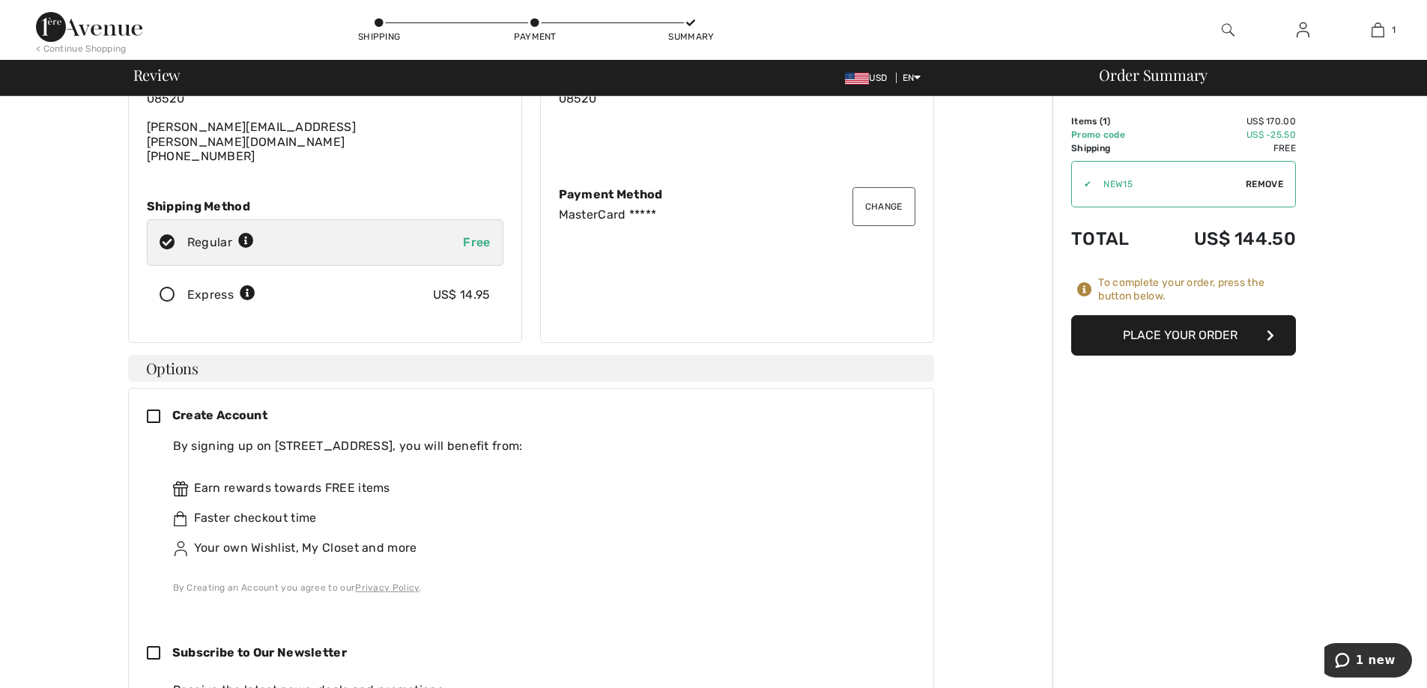
scroll to position [150, 0]
click at [153, 407] on icon at bounding box center [159, 415] width 25 height 16
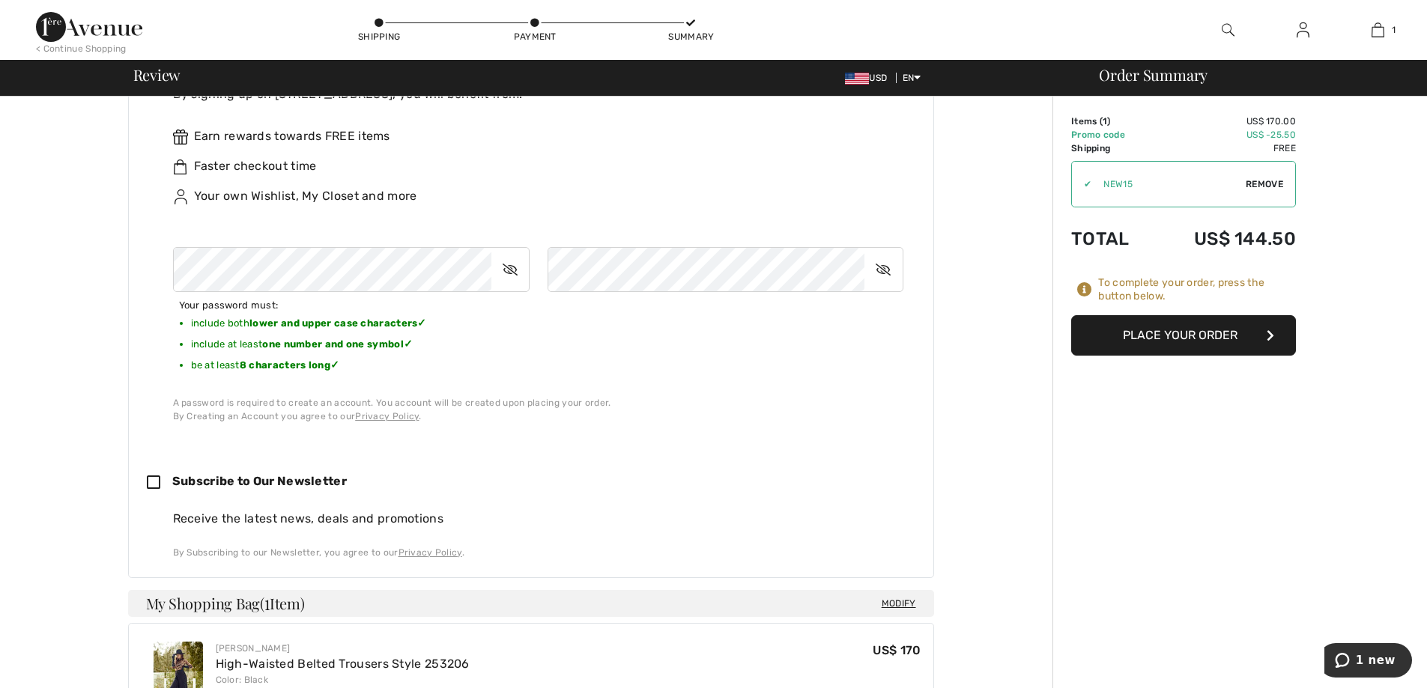
scroll to position [524, 0]
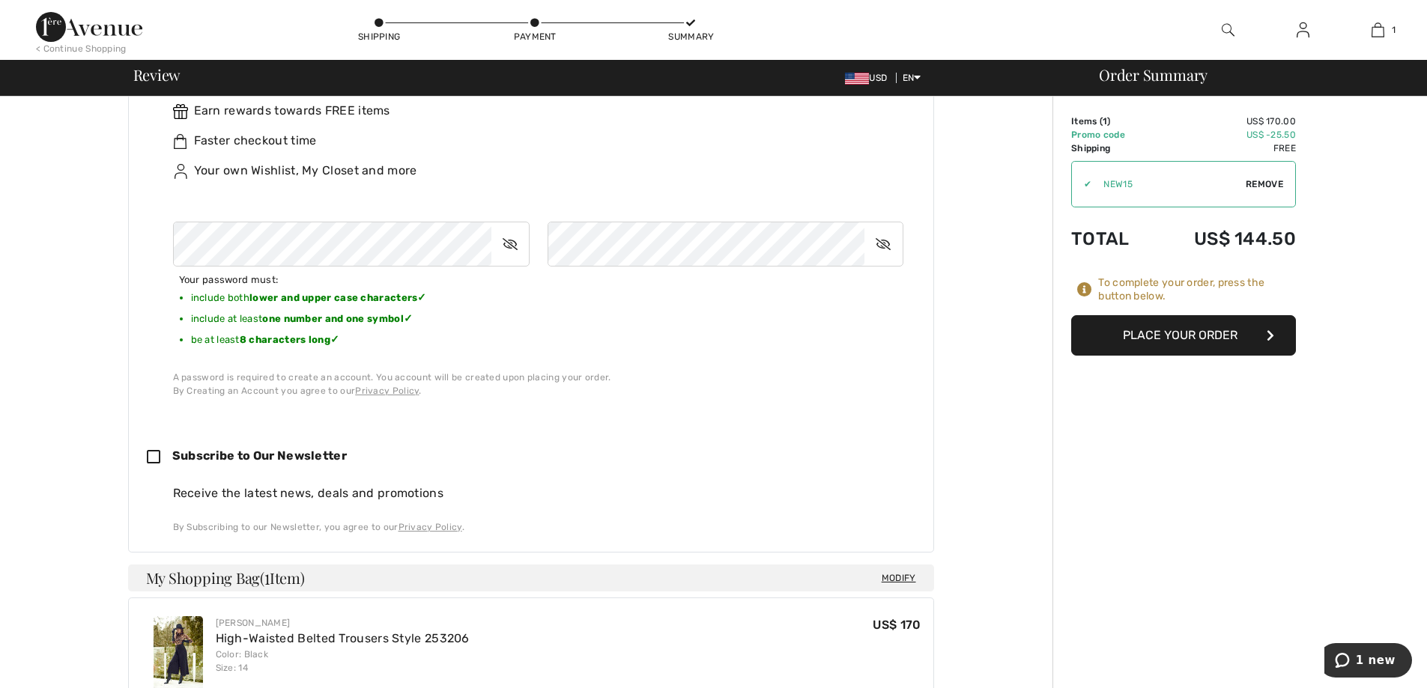
click at [151, 450] on icon at bounding box center [159, 458] width 25 height 16
checkbox input "true"
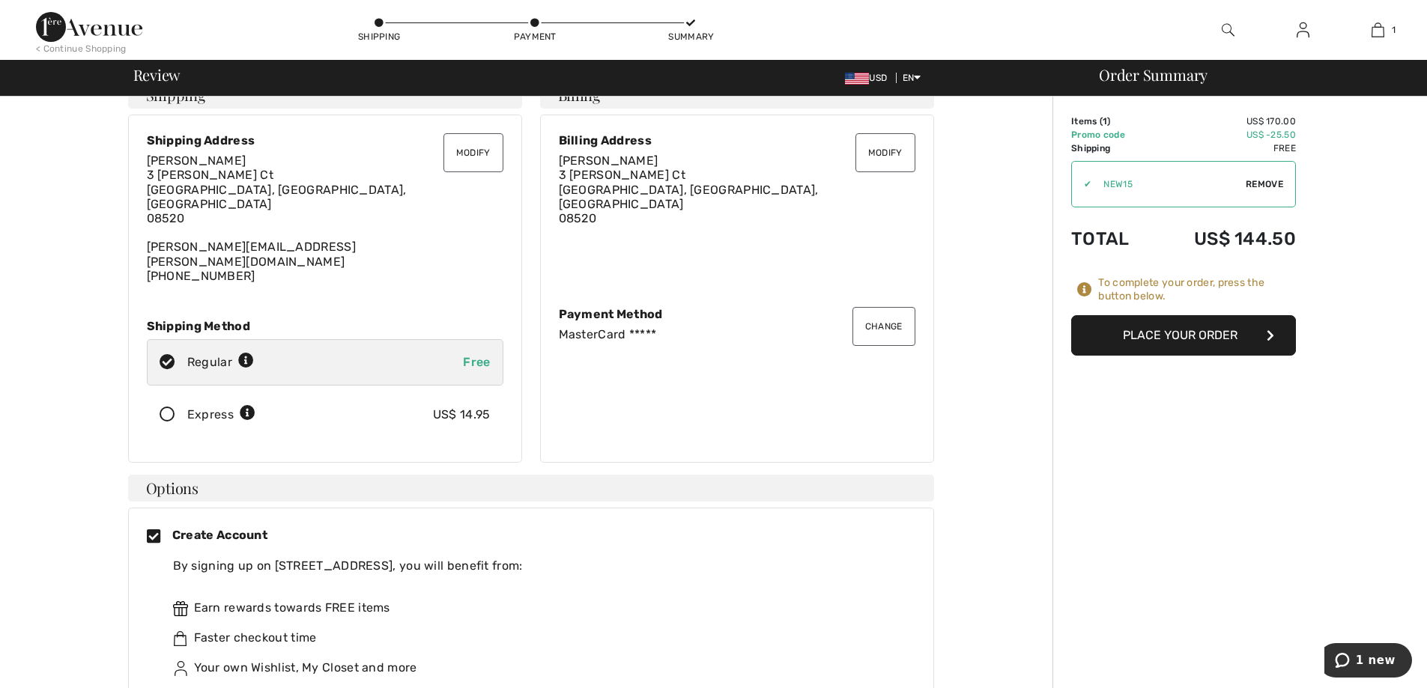
scroll to position [0, 0]
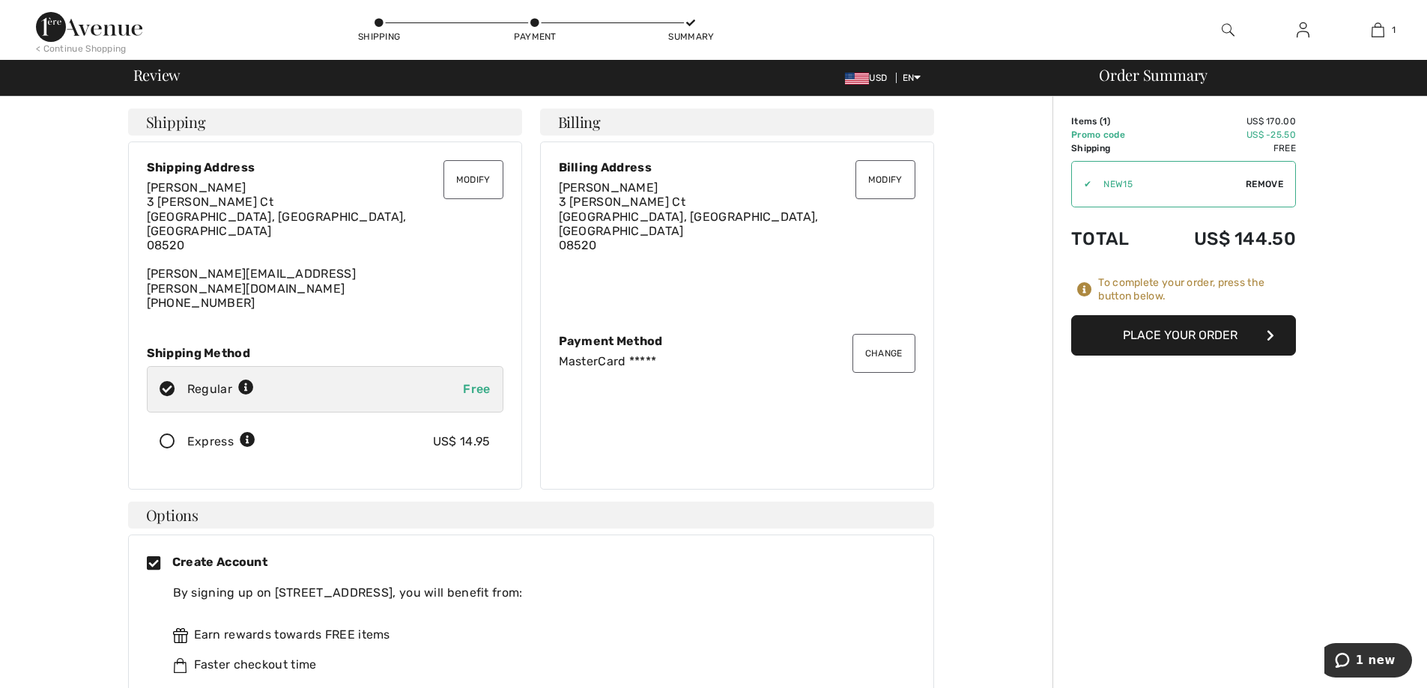
click at [1162, 332] on button "Place Your Order" at bounding box center [1183, 335] width 225 height 40
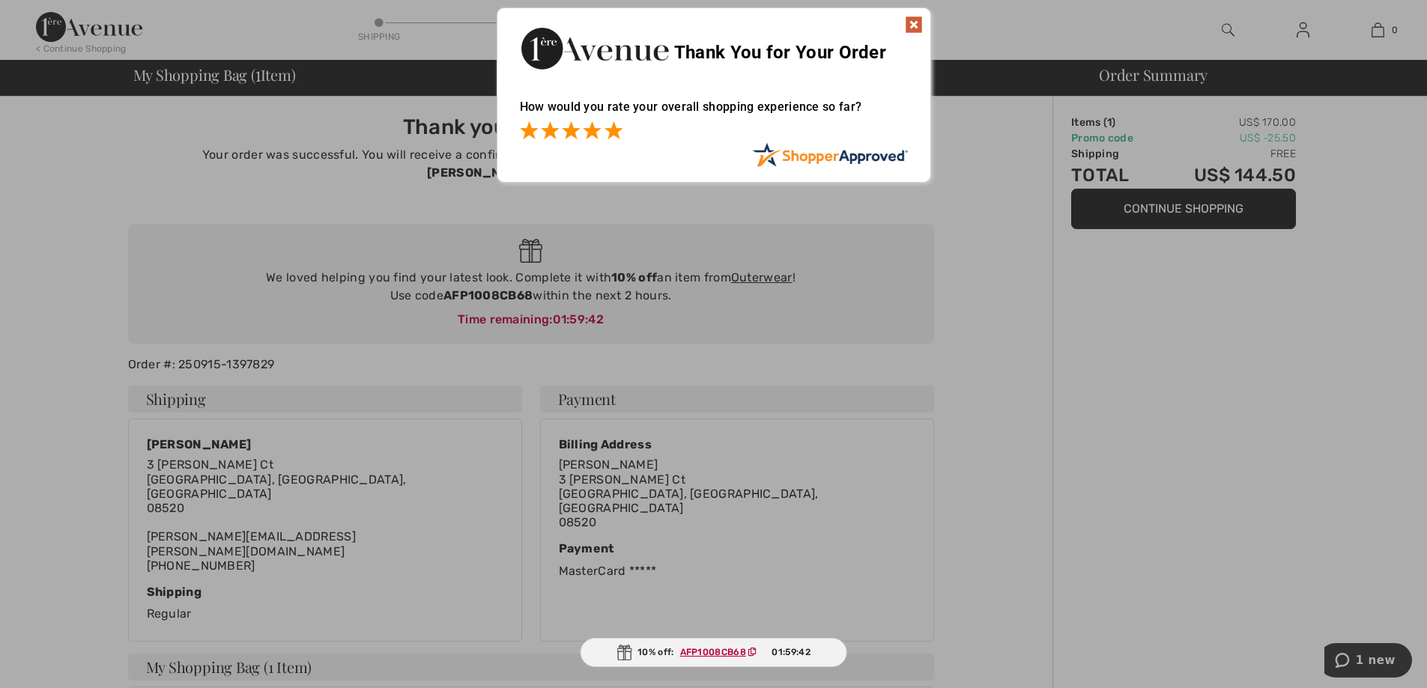
click at [612, 128] on span at bounding box center [613, 130] width 18 height 18
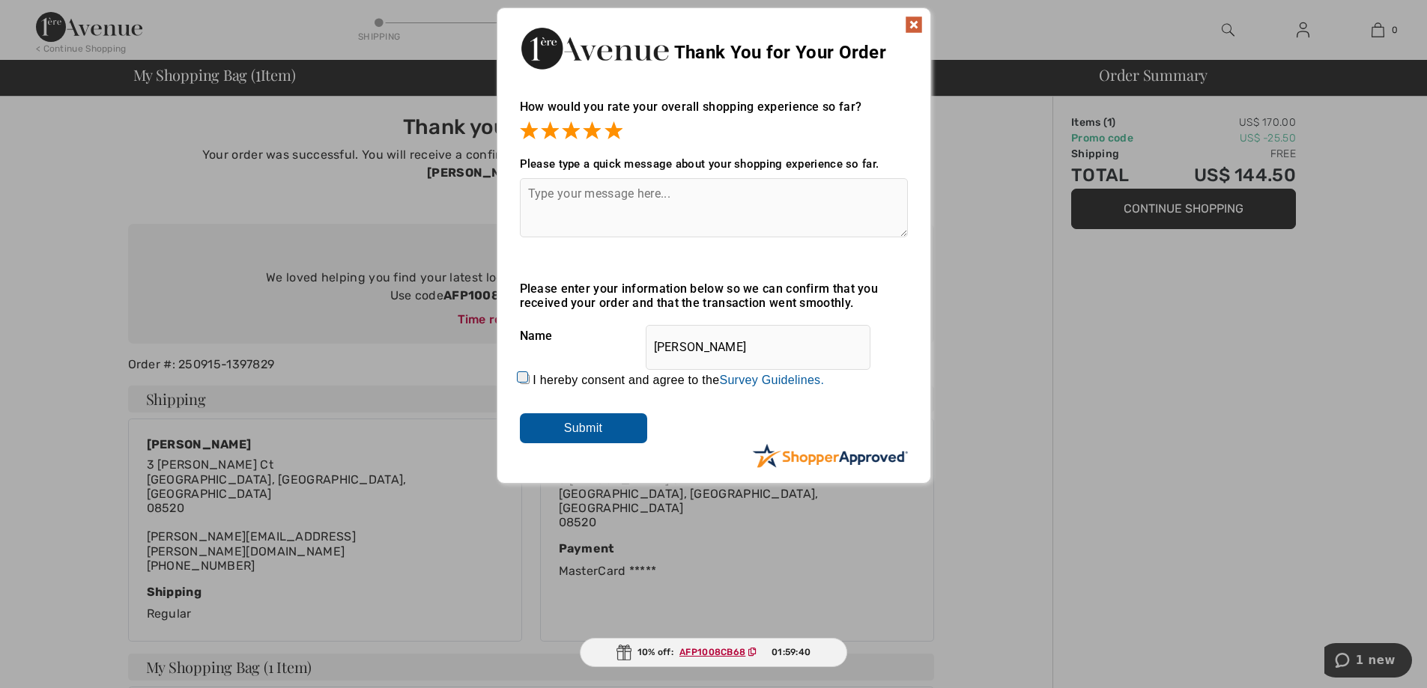
click at [913, 16] on img at bounding box center [914, 25] width 18 height 18
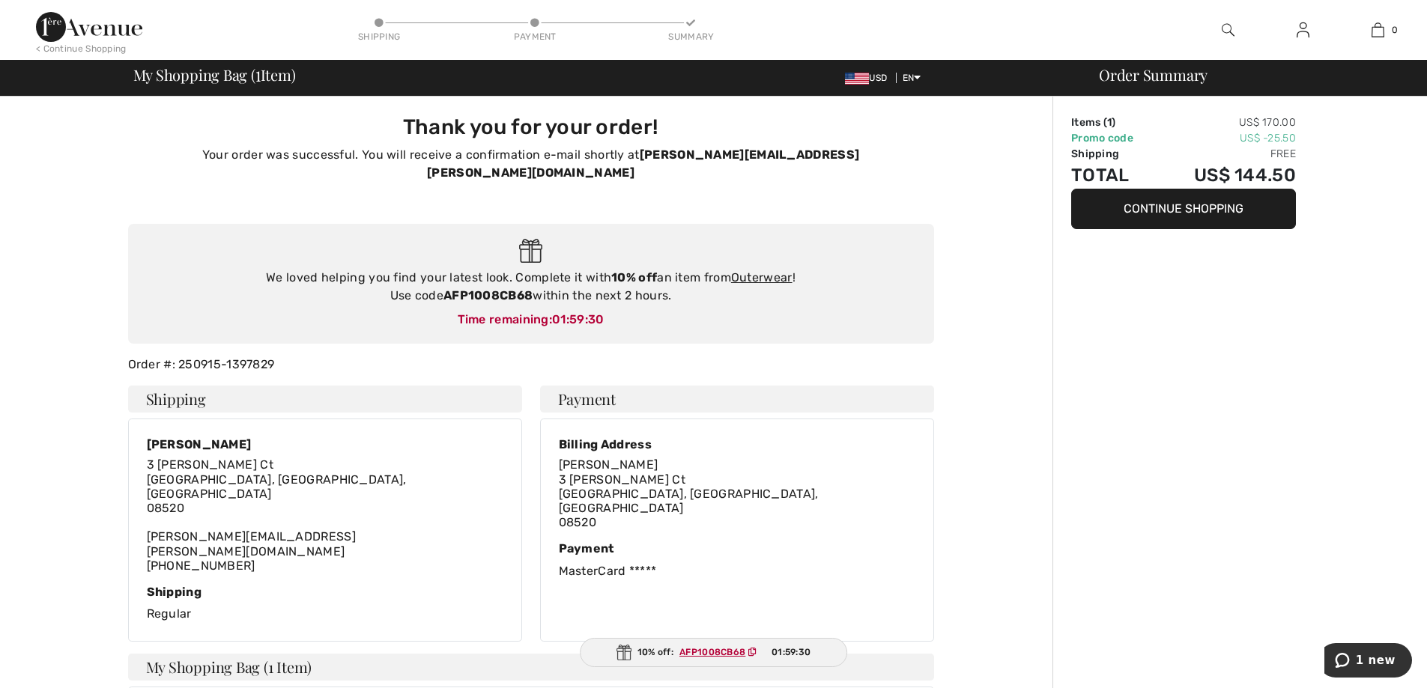
click at [1177, 205] on button "Continue Shopping" at bounding box center [1183, 209] width 225 height 40
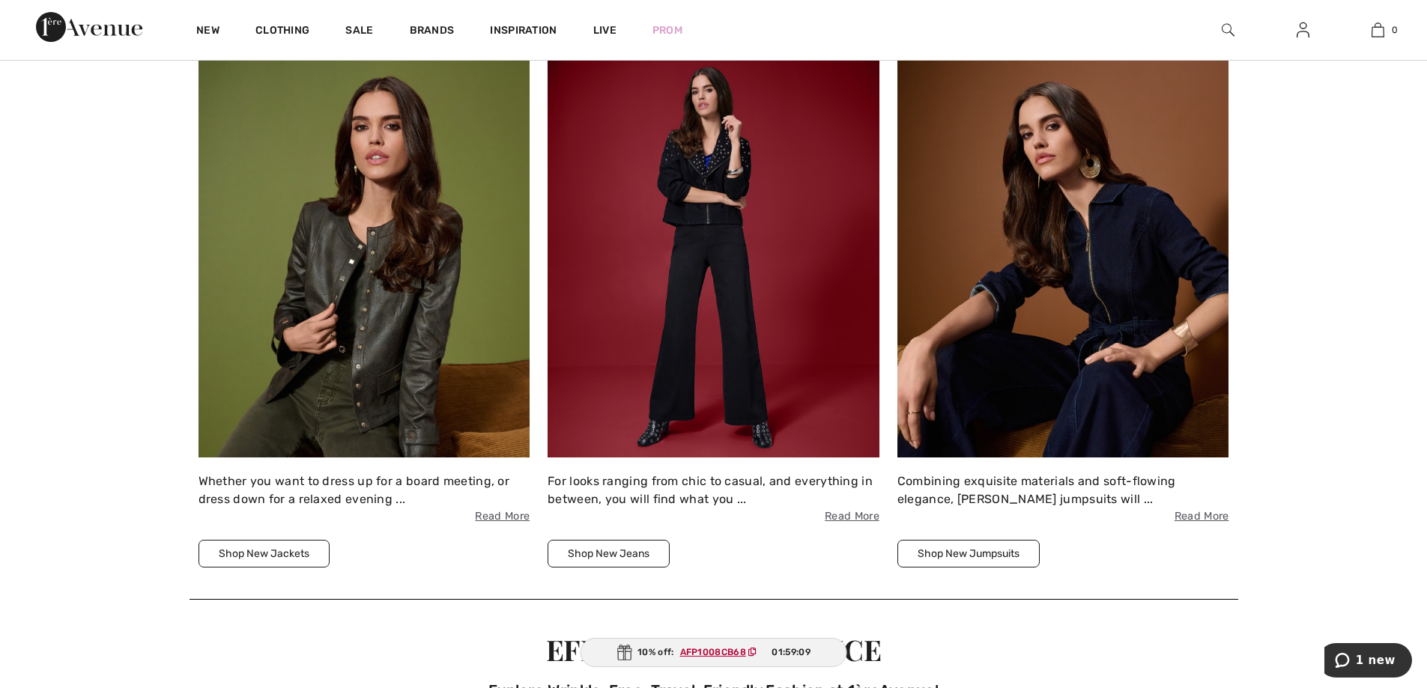
scroll to position [2322, 0]
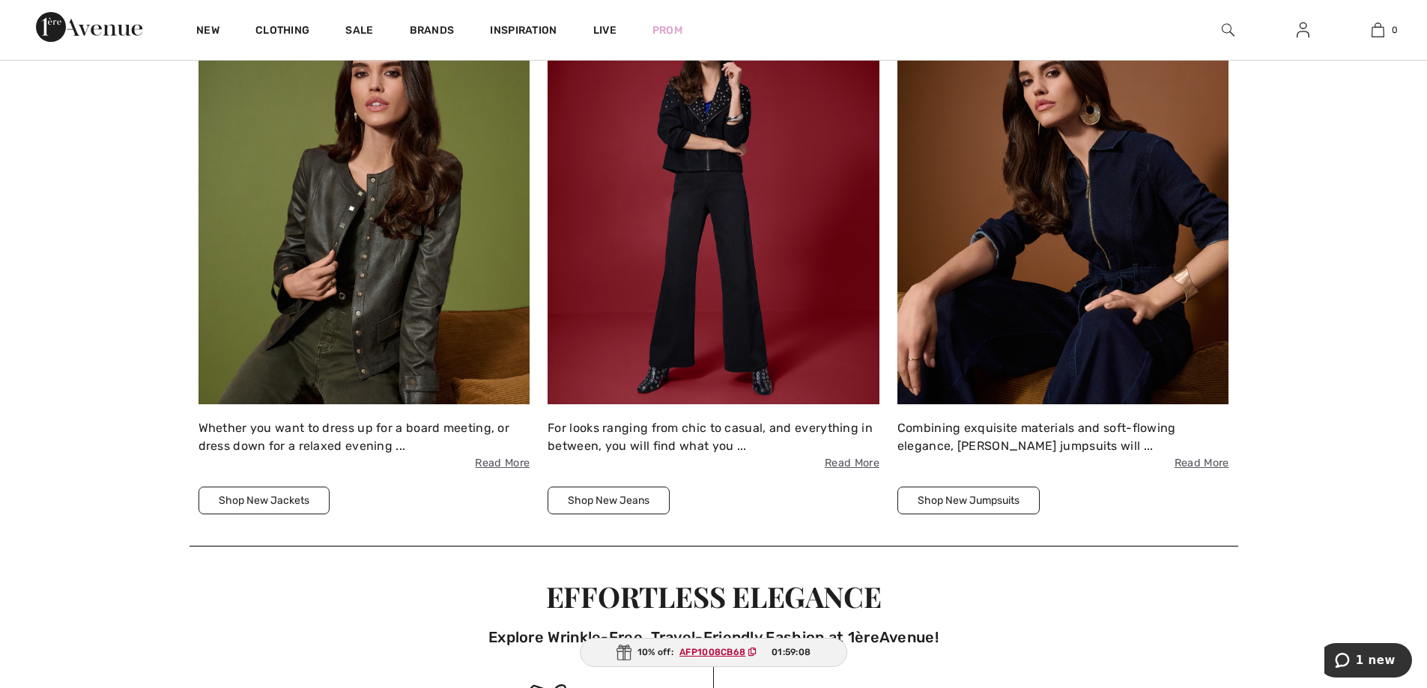
click at [961, 500] on button "Shop New Jumpsuits" at bounding box center [968, 501] width 142 height 28
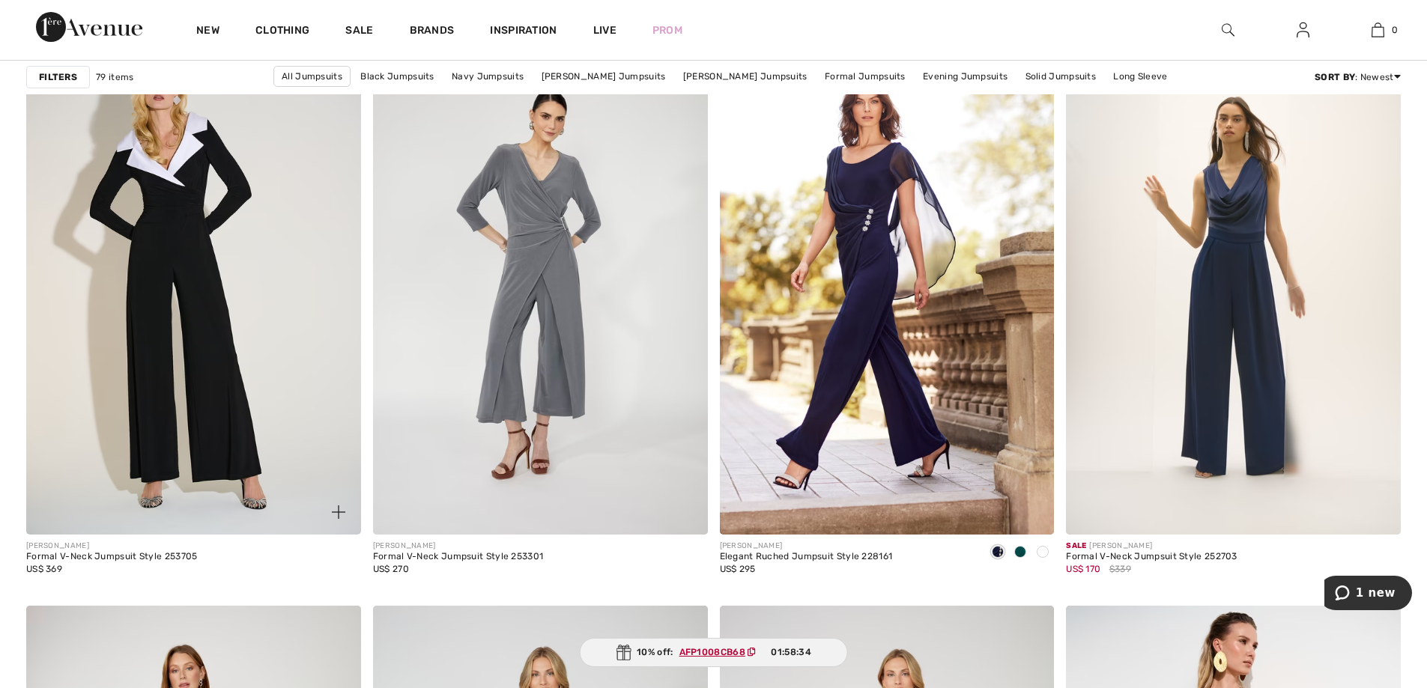
scroll to position [3296, 0]
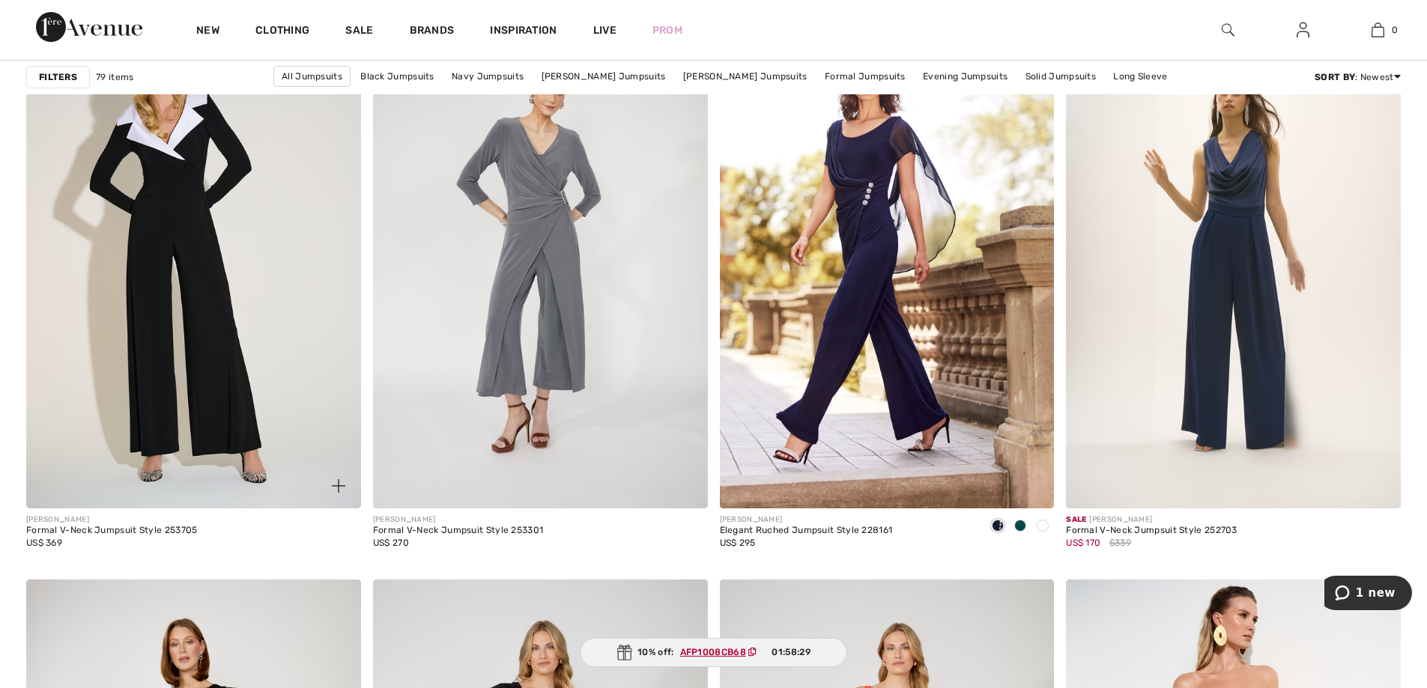
click at [213, 310] on img at bounding box center [193, 258] width 335 height 502
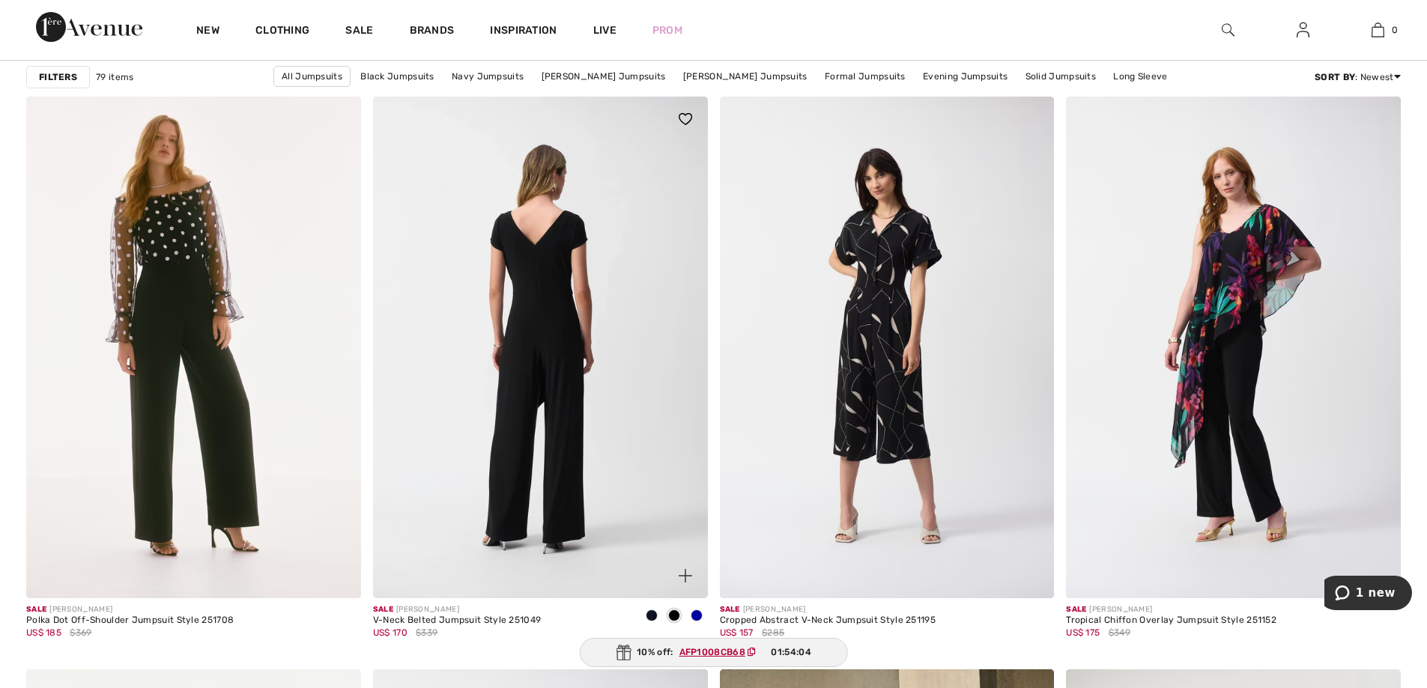
scroll to position [7715, 0]
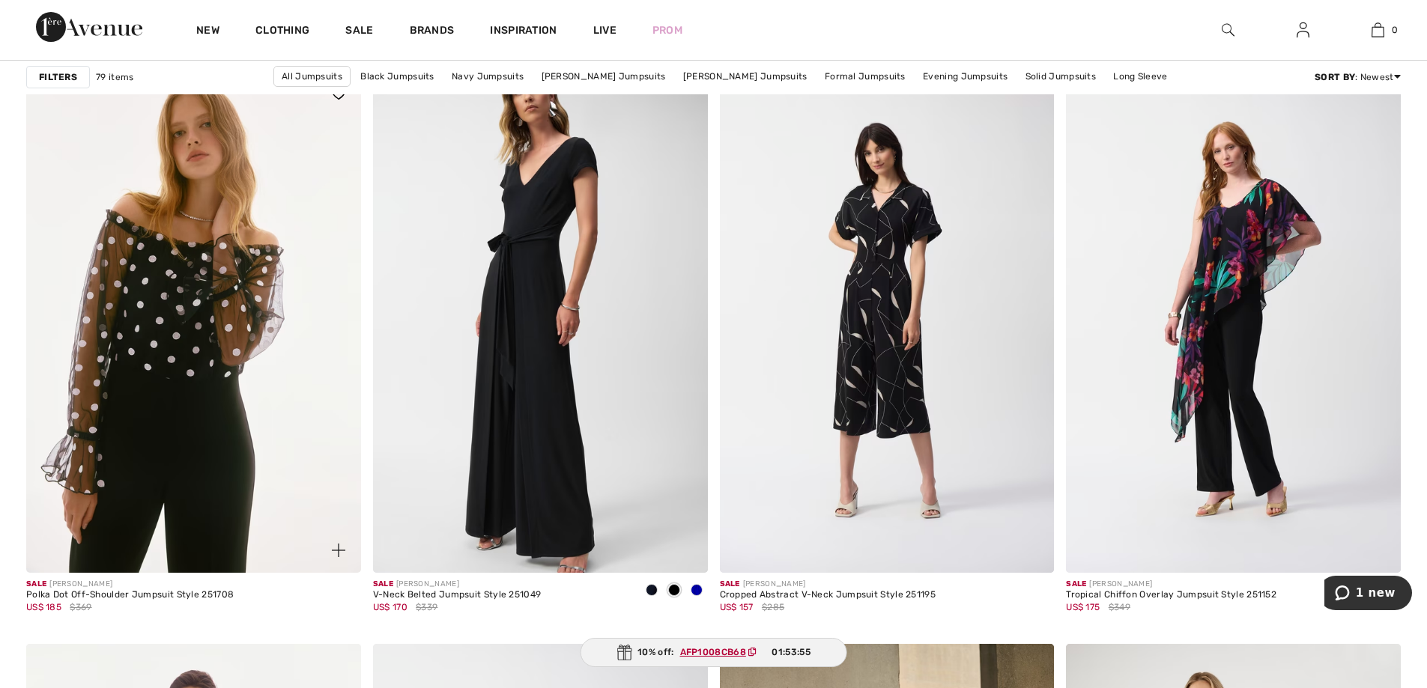
click at [244, 338] on img at bounding box center [193, 322] width 335 height 502
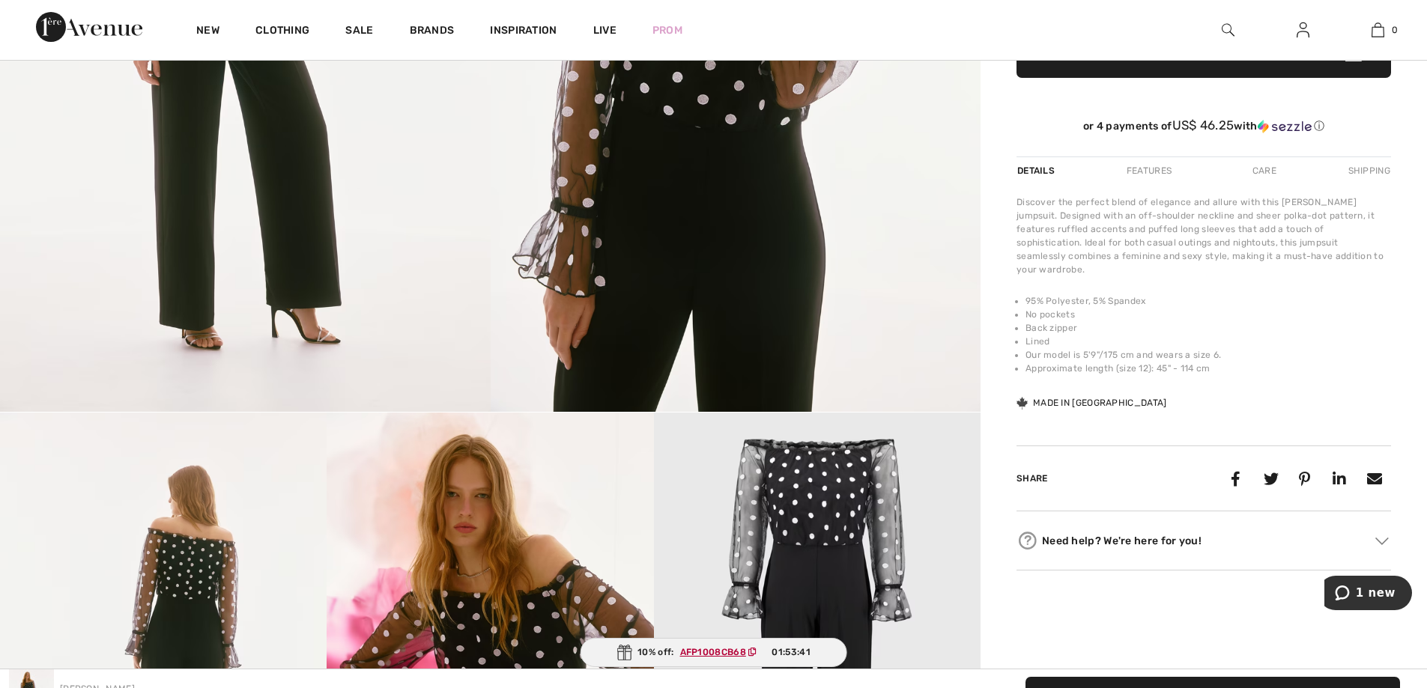
scroll to position [375, 0]
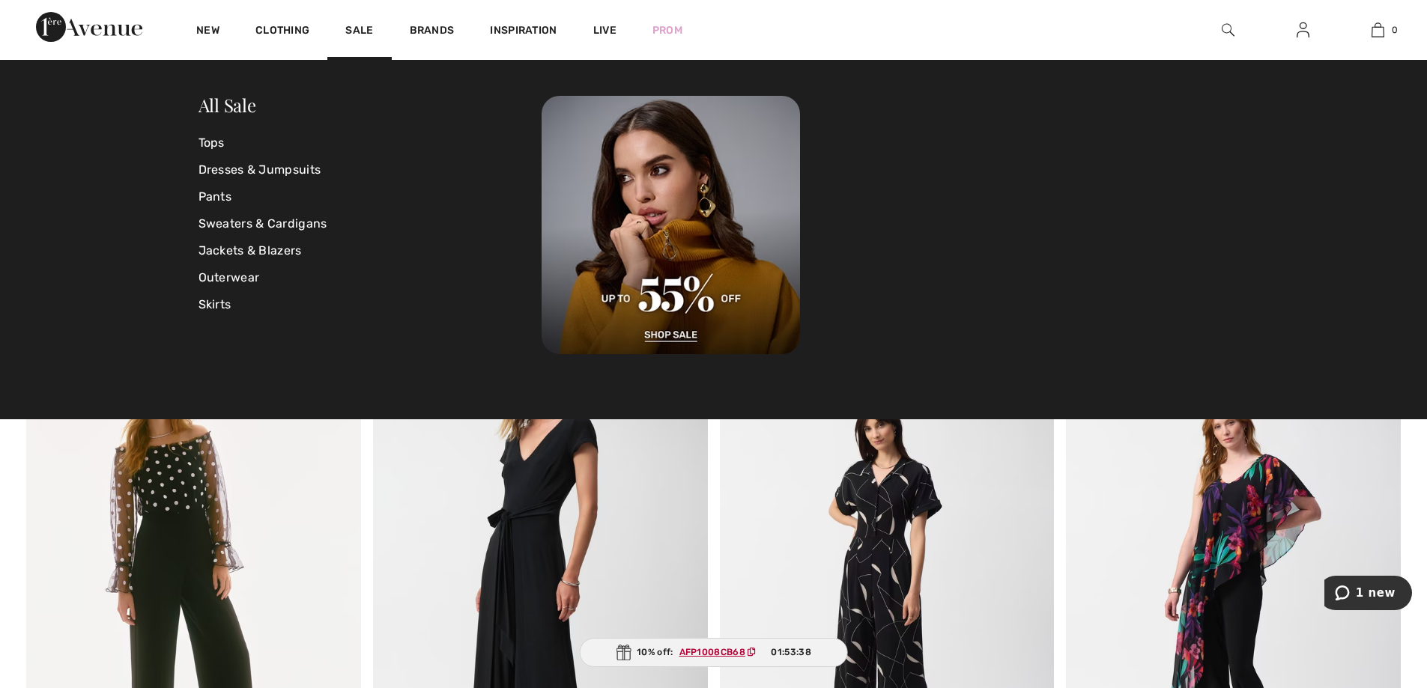
scroll to position [7415, 0]
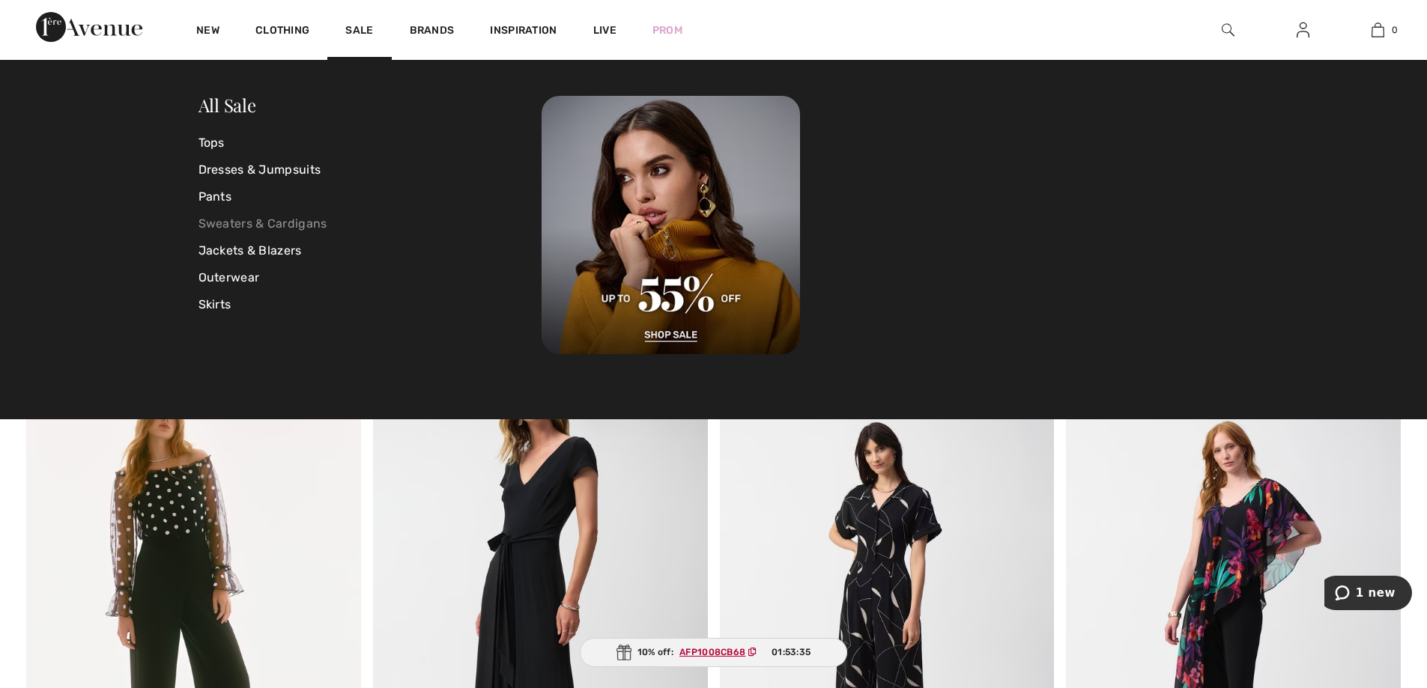
click at [239, 221] on link "Sweaters & Cardigans" at bounding box center [370, 223] width 344 height 27
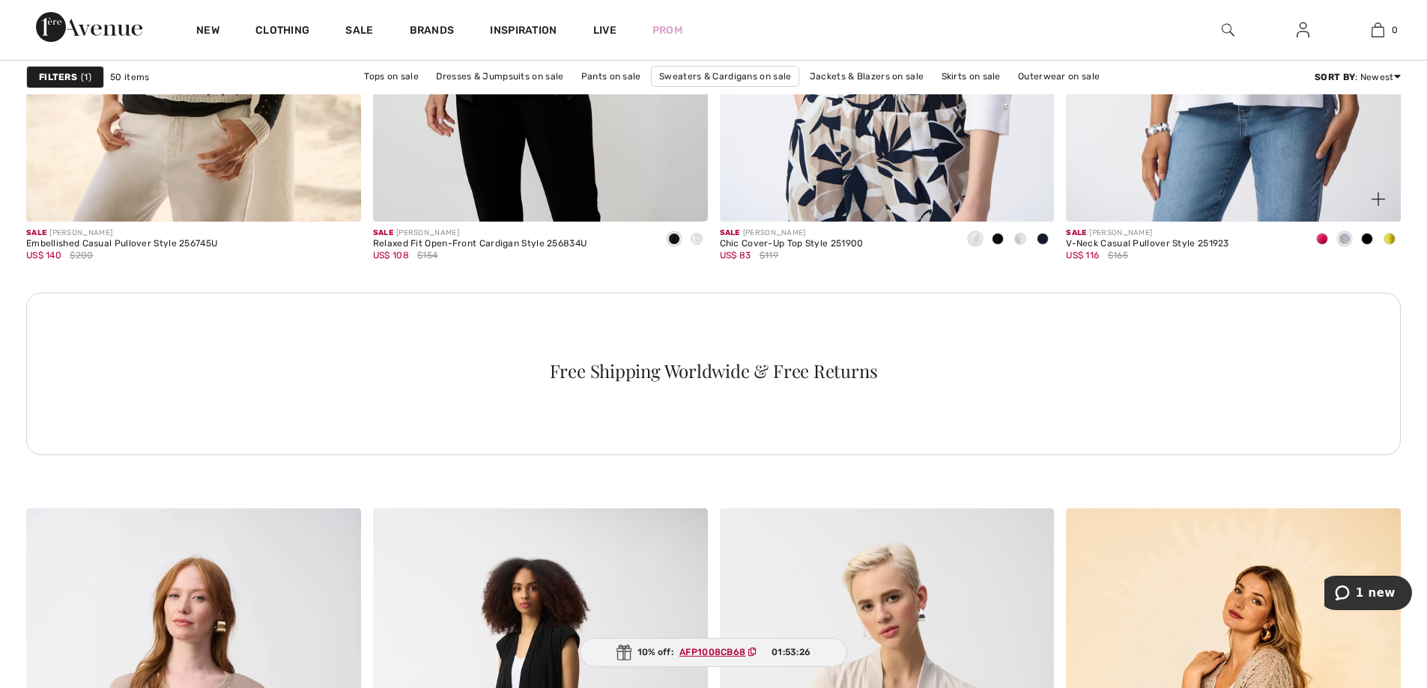
scroll to position [2472, 0]
